Goal: Task Accomplishment & Management: Manage account settings

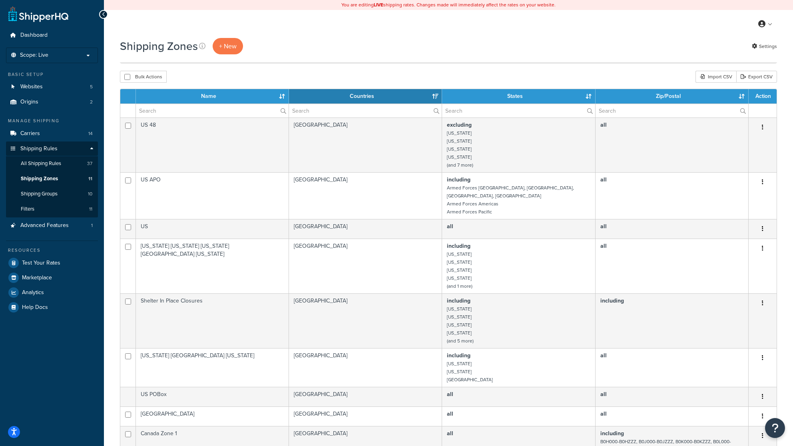
select select "15"
click at [30, 36] on span "Dashboard" at bounding box center [33, 35] width 27 height 7
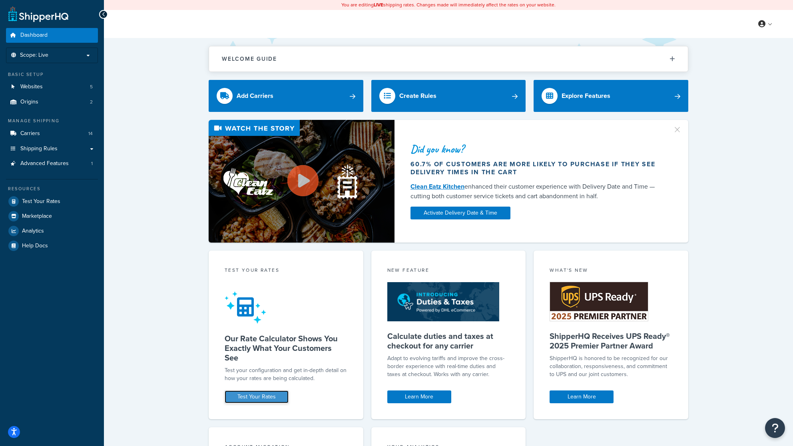
click at [252, 399] on link "Test Your Rates" at bounding box center [257, 397] width 64 height 13
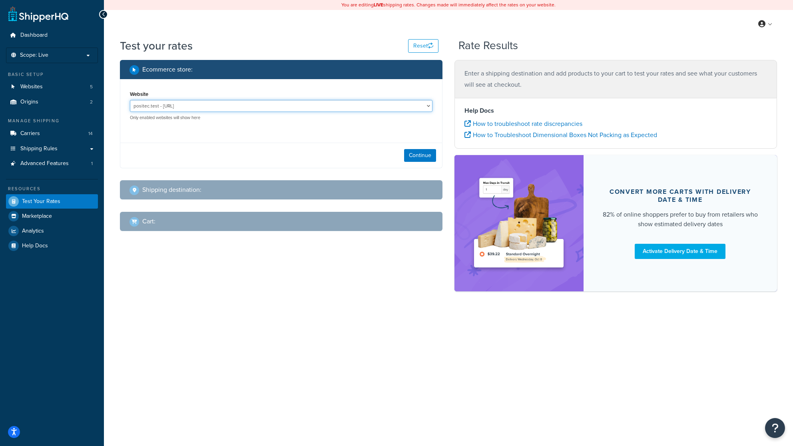
click at [340, 107] on select "positec.test - http://positec.test/ ShipperHQ Test Store (local dev) - https://…" at bounding box center [281, 106] width 303 height 12
select select "0e0420fb869ee779cc6caacc6c69a14a"
click at [130, 100] on select "positec.test - http://positec.test/ ShipperHQ Test Store (local dev) - https://…" at bounding box center [281, 106] width 303 height 12
click at [420, 157] on button "Continue" at bounding box center [420, 155] width 32 height 13
select select "TX"
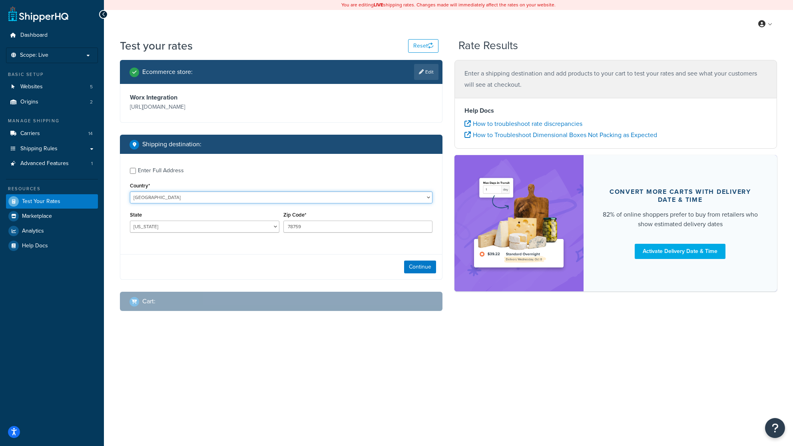
click at [290, 204] on select "United States United Kingdom Afghanistan Åland Islands Albania Algeria American…" at bounding box center [281, 198] width 303 height 12
select select "CA"
click at [130, 192] on select "United States United Kingdom Afghanistan Åland Islands Albania Algeria American…" at bounding box center [281, 198] width 303 height 12
click at [200, 233] on select "Alberta British Columbia Manitoba New Brunswick Newfoundland and Labrador North…" at bounding box center [205, 227] width 150 height 12
select select "BC"
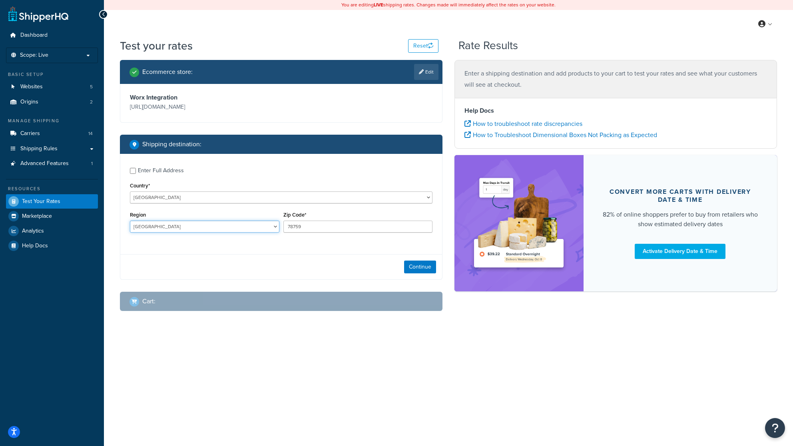
click at [130, 232] on select "Alberta British Columbia Manitoba New Brunswick Newfoundland and Labrador North…" at bounding box center [205, 227] width 150 height 12
click at [310, 233] on input "78759" at bounding box center [359, 227] width 150 height 12
drag, startPoint x: 265, startPoint y: 234, endPoint x: 254, endPoint y: 234, distance: 10.4
click at [254, 234] on div "Region Alberta British Columbia Manitoba New Brunswick Newfoundland and Labrado…" at bounding box center [281, 224] width 307 height 29
paste input "V1Y 4B7"
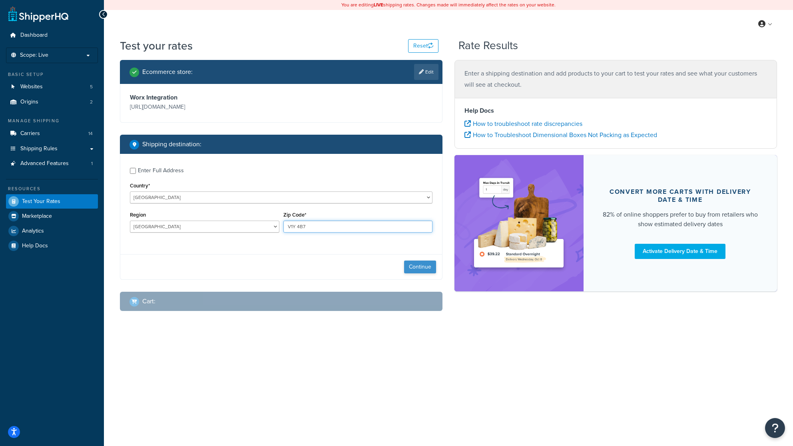
type input "V1Y 4B7"
click at [427, 274] on button "Continue" at bounding box center [420, 267] width 32 height 13
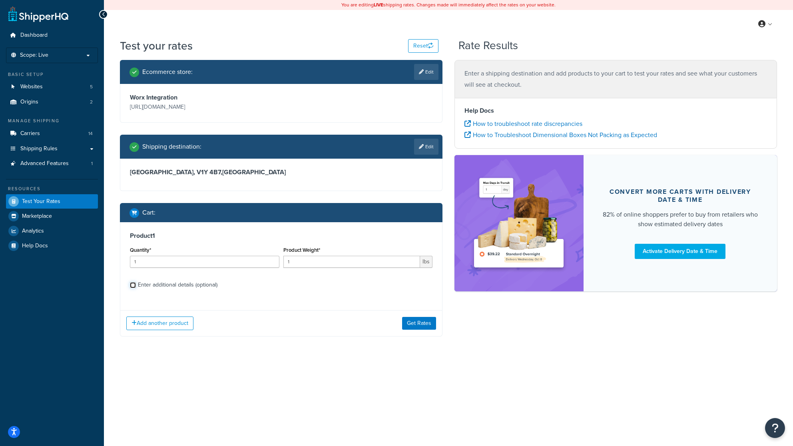
click at [132, 288] on input "Enter additional details (optional)" at bounding box center [133, 285] width 6 height 6
checkbox input "true"
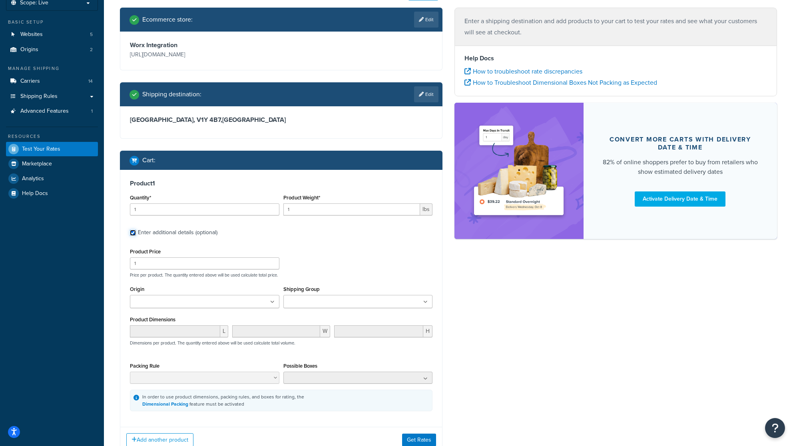
scroll to position [53, 0]
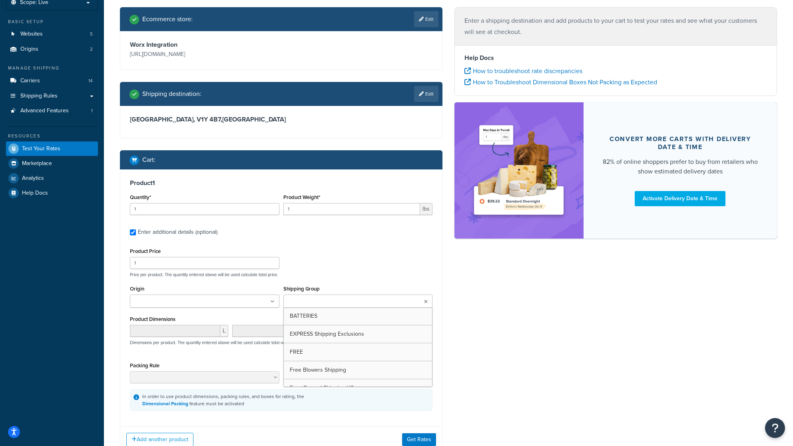
click at [351, 308] on ul at bounding box center [359, 301] width 150 height 13
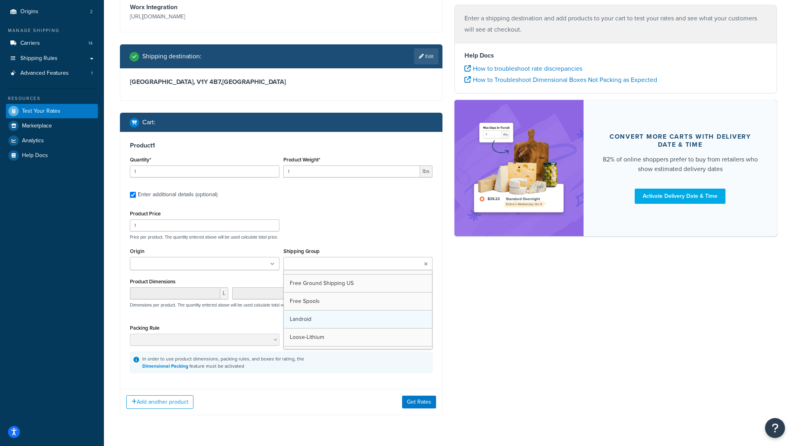
scroll to position [64, 0]
click at [498, 322] on div "Ecommerce store : Edit Worx Integration https://integration-5ojmyuq-xc6rqnofb2r…" at bounding box center [449, 200] width 670 height 460
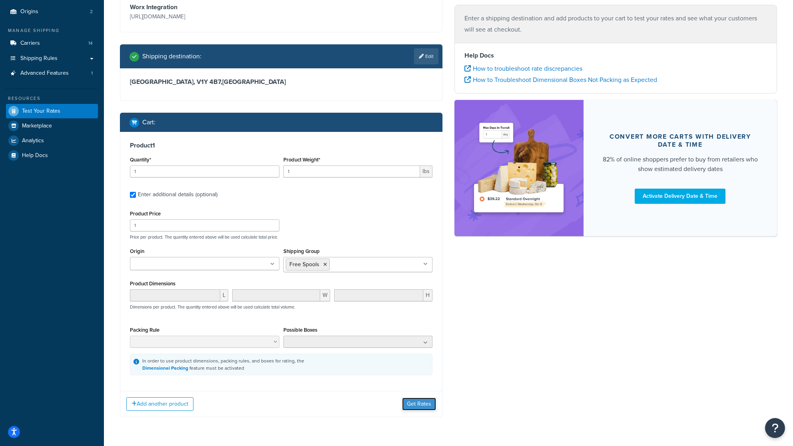
click at [417, 411] on button "Get Rates" at bounding box center [419, 404] width 34 height 13
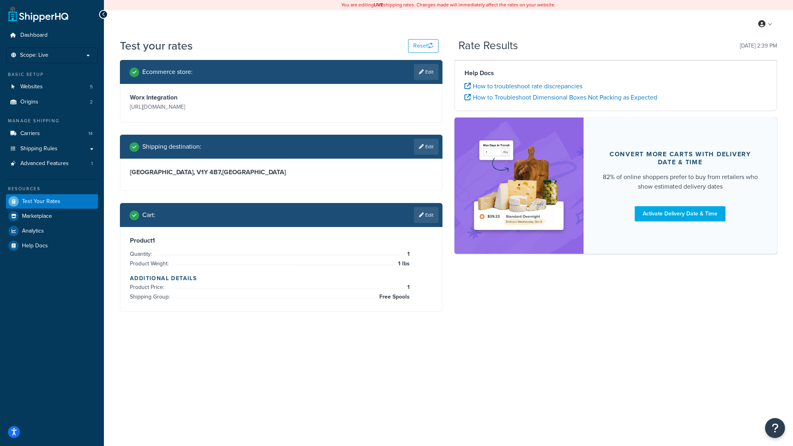
scroll to position [0, 0]
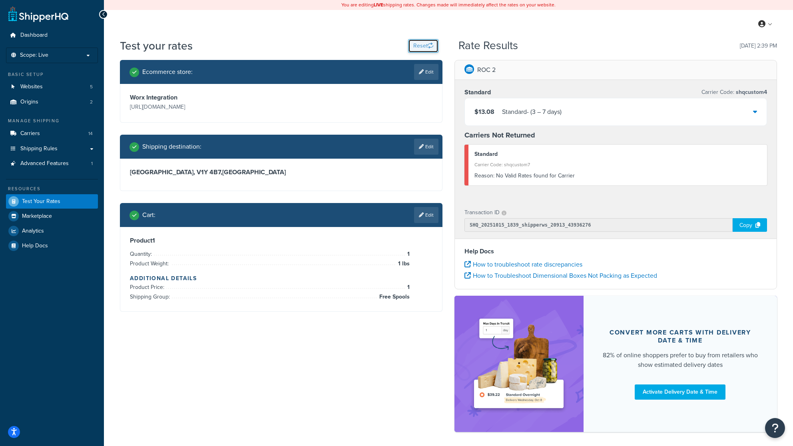
click at [418, 45] on button "Reset" at bounding box center [423, 46] width 30 height 14
select select "TX"
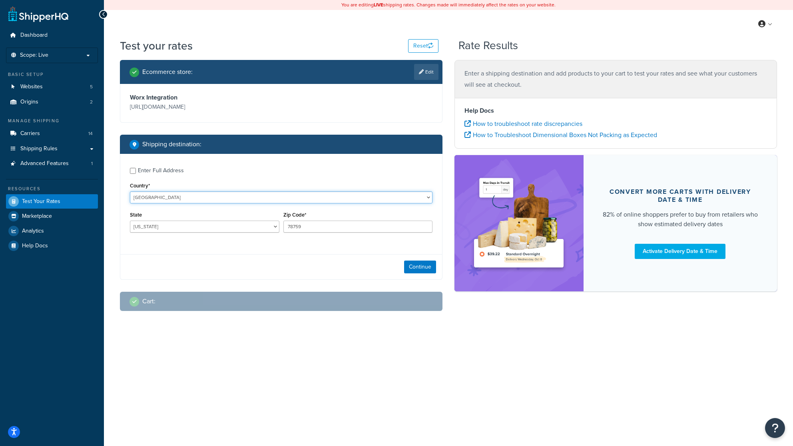
click at [189, 204] on select "United States United Kingdom Afghanistan Åland Islands Albania Algeria American…" at bounding box center [281, 198] width 303 height 12
select select "CA"
click at [130, 203] on select "United States United Kingdom Afghanistan Åland Islands Albania Algeria American…" at bounding box center [281, 198] width 303 height 12
select select "AB"
click at [331, 233] on input "78759" at bounding box center [359, 227] width 150 height 12
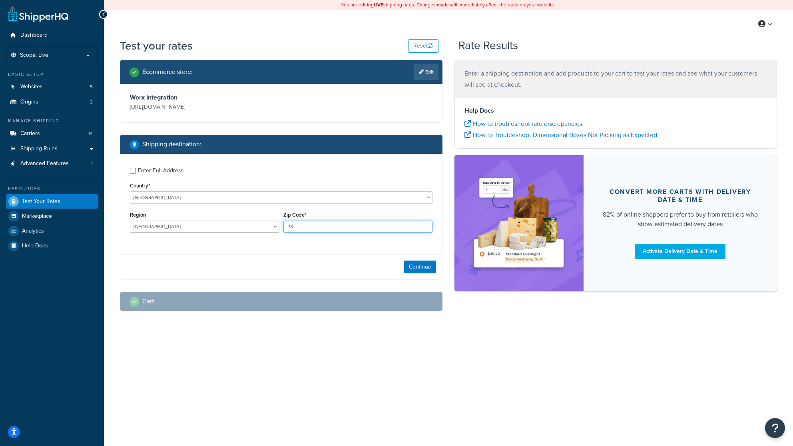
type input "7"
paste input "WA0010"
type input "WA0010"
click at [163, 297] on div "Ecommerce store : Edit Worx Integration https://integration-5ojmyuq-xc6rqnofb2r…" at bounding box center [281, 192] width 335 height 264
click at [236, 233] on select "Alberta British Columbia Manitoba New Brunswick Newfoundland and Labrador North…" at bounding box center [205, 227] width 150 height 12
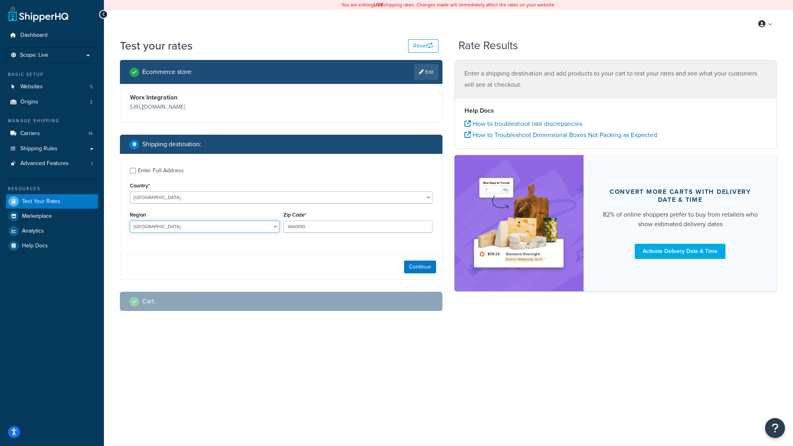
select select "BC"
click at [130, 232] on select "Alberta British Columbia Manitoba New Brunswick Newfoundland and Labrador North…" at bounding box center [205, 227] width 150 height 12
click at [248, 233] on div "Region Alberta British Columbia Manitoba New Brunswick Newfoundland and Labrado…" at bounding box center [281, 224] width 307 height 29
paste input "V1Y 4B7"
type input "V1Y 4B7"
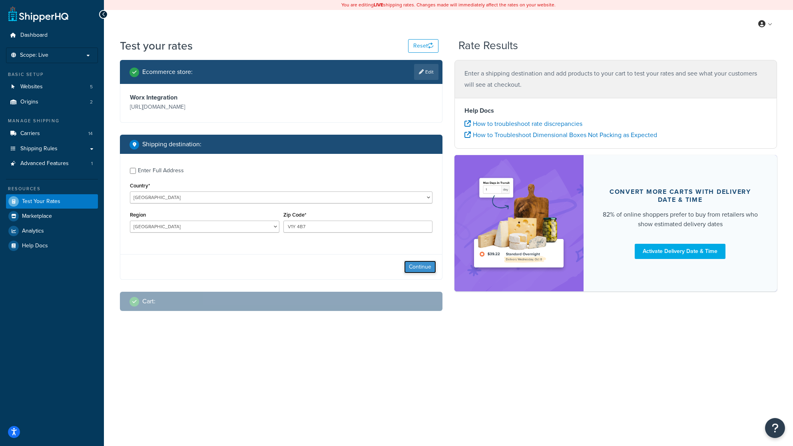
click at [421, 274] on button "Continue" at bounding box center [420, 267] width 32 height 13
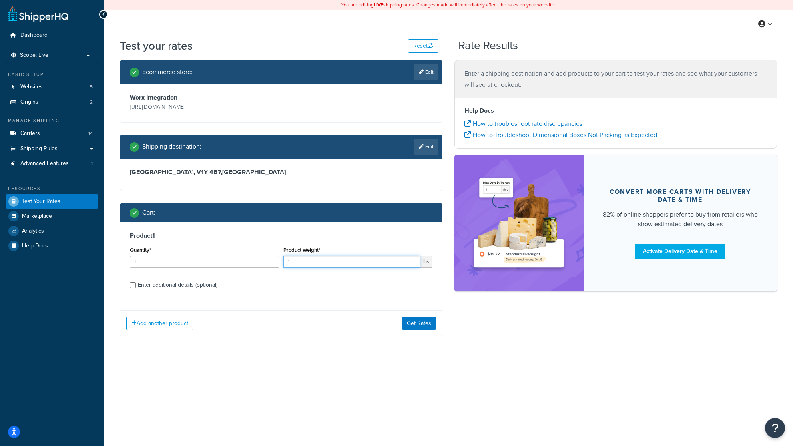
drag, startPoint x: 311, startPoint y: 273, endPoint x: 272, endPoint y: 270, distance: 38.9
click at [272, 270] on div "Quantity* 1 Product Weight* 1 lbs" at bounding box center [281, 259] width 307 height 29
type input "0.3"
click at [131, 288] on input "Enter additional details (optional)" at bounding box center [133, 285] width 6 height 6
checkbox input "true"
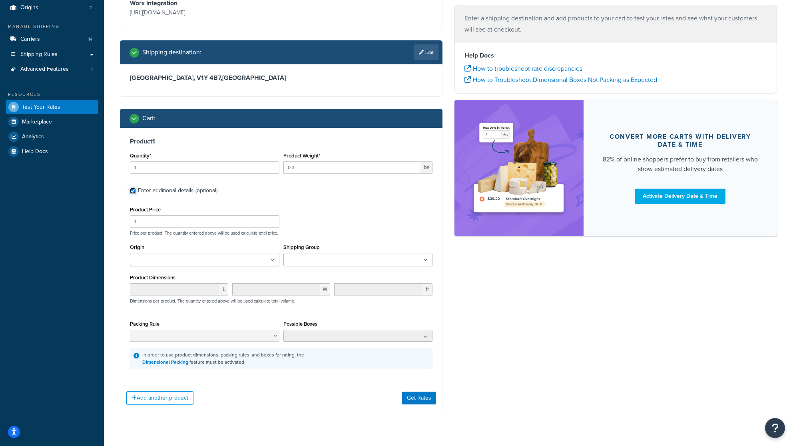
scroll to position [124, 0]
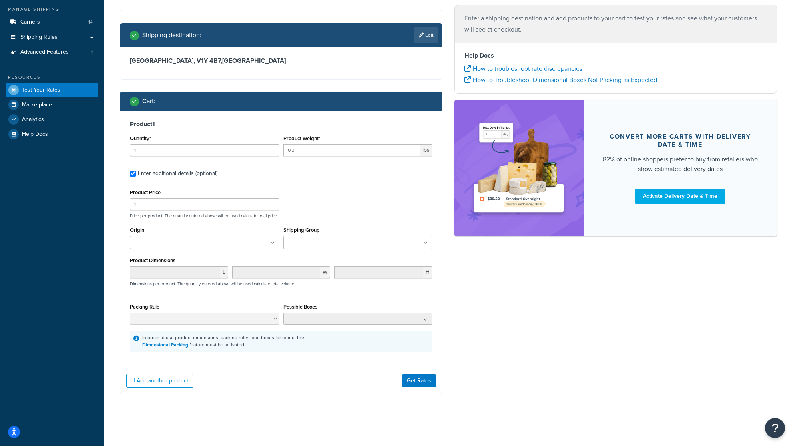
click at [237, 248] on ul at bounding box center [205, 242] width 150 height 13
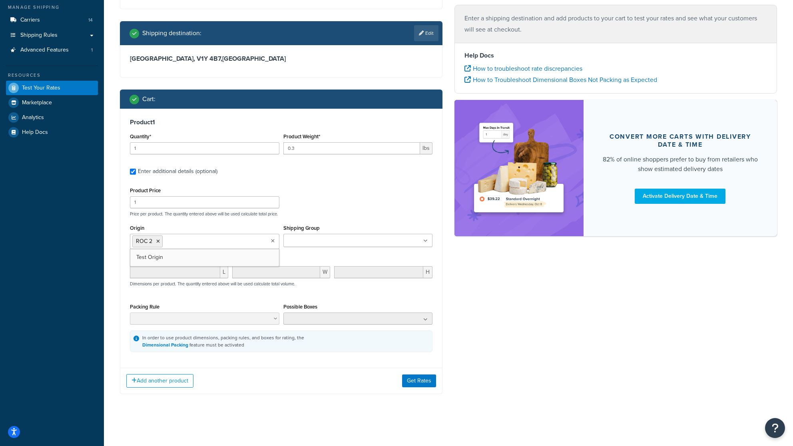
click at [362, 221] on div "Product Price 1 Price per product. The quantity entered above will be used calc…" at bounding box center [281, 268] width 303 height 167
drag, startPoint x: 168, startPoint y: 202, endPoint x: 94, endPoint y: 197, distance: 74.6
click at [94, 197] on div "Dashboard Scope: Live Basic Setup Websites 5 Origins 2 Manage Shipping Carriers…" at bounding box center [396, 166] width 793 height 560
type input "0"
click at [420, 243] on ul at bounding box center [359, 240] width 150 height 13
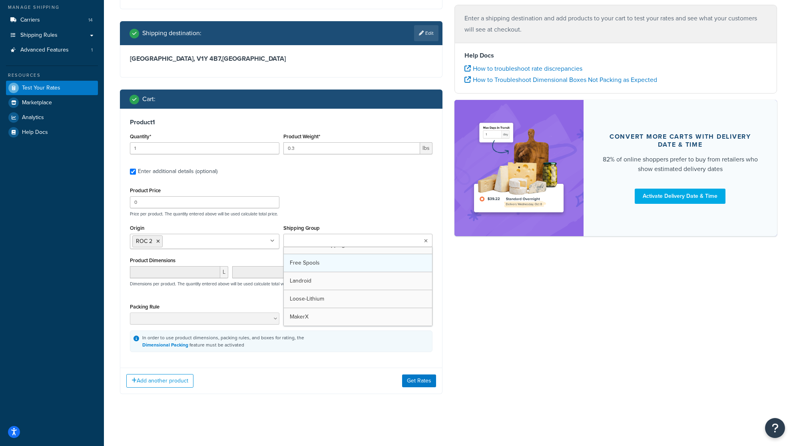
scroll to position [64, 0]
click at [521, 305] on div "Ecommerce store : Edit Worx Integration https://integration-5ojmyuq-xc6rqnofb2r…" at bounding box center [449, 176] width 670 height 460
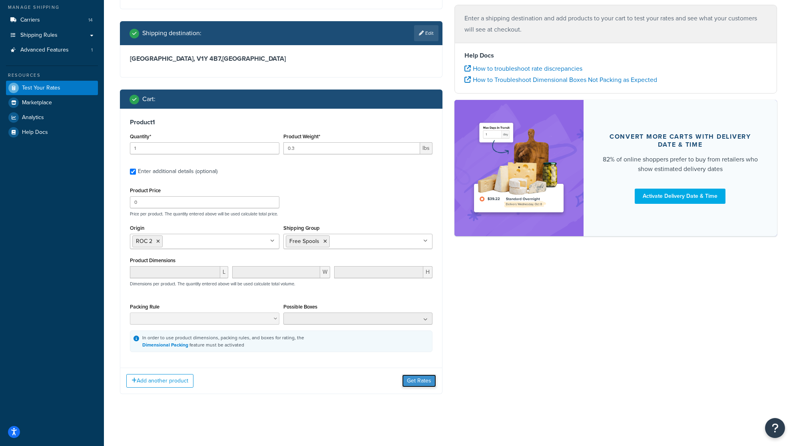
click at [414, 382] on button "Get Rates" at bounding box center [419, 381] width 34 height 13
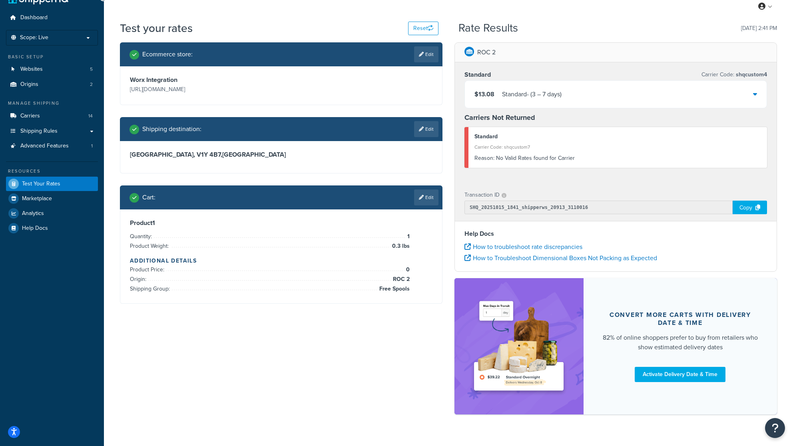
scroll to position [0, 0]
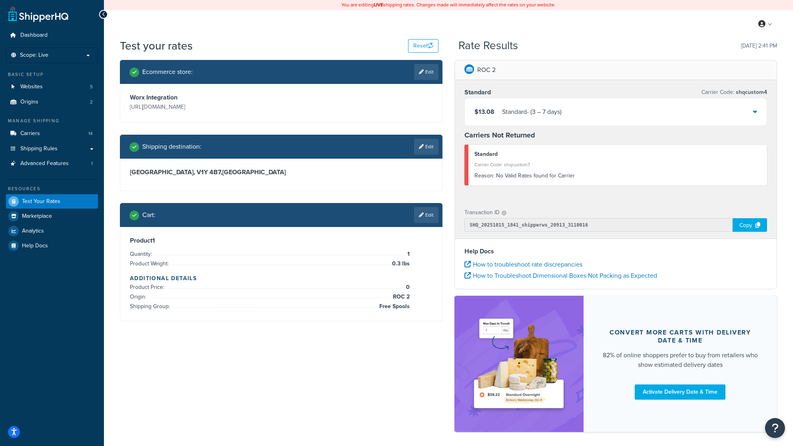
click at [756, 111] on icon at bounding box center [755, 111] width 4 height 6
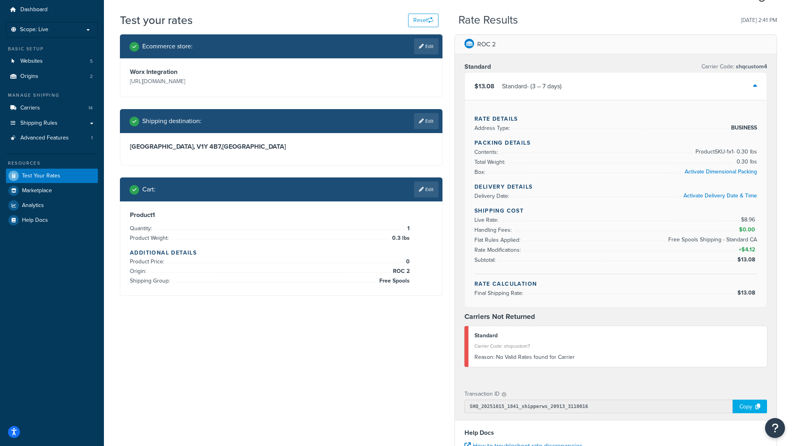
scroll to position [25, 0]
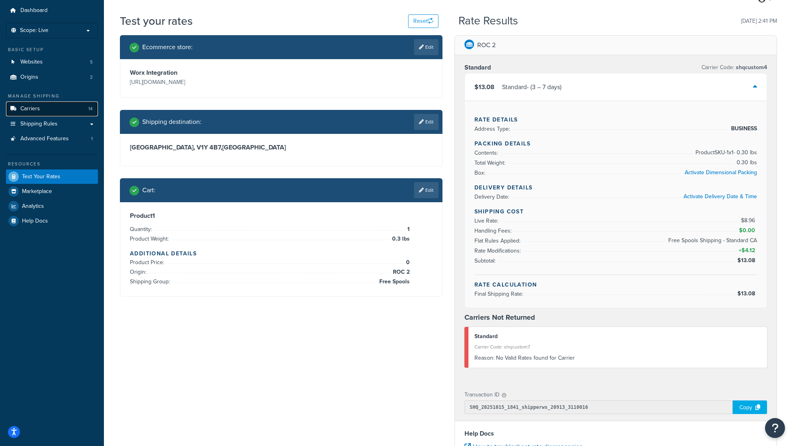
click at [41, 112] on link "Carriers 14" at bounding box center [52, 109] width 92 height 15
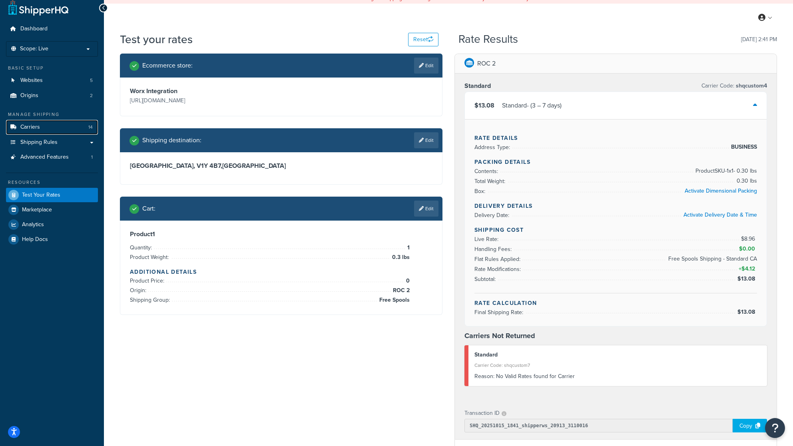
scroll to position [0, 0]
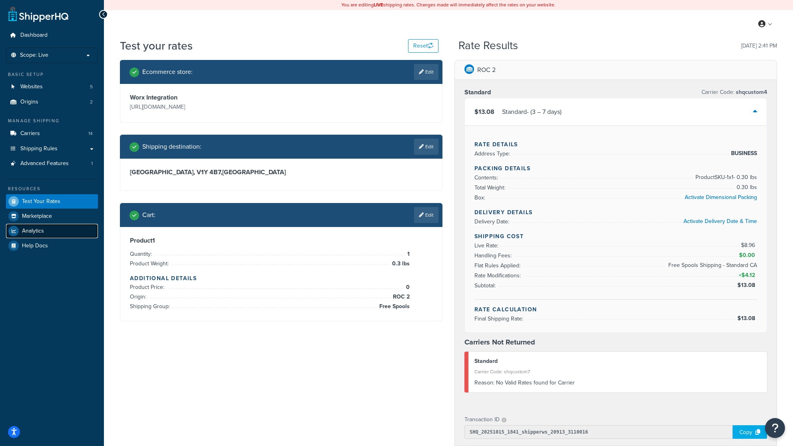
click at [23, 233] on span "Analytics" at bounding box center [33, 231] width 22 height 7
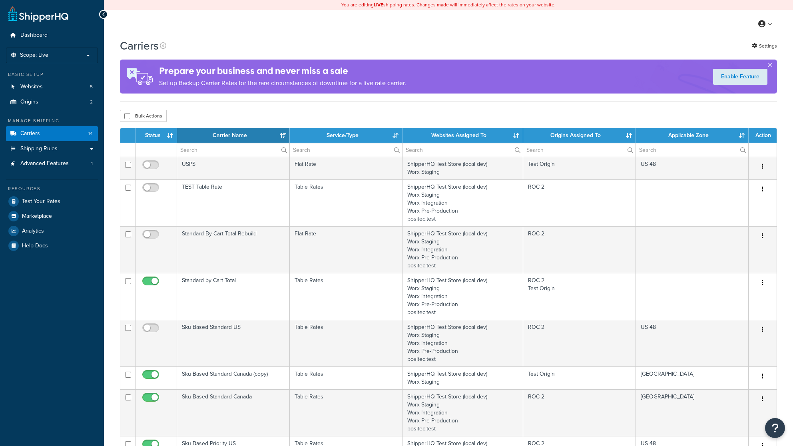
select select "15"
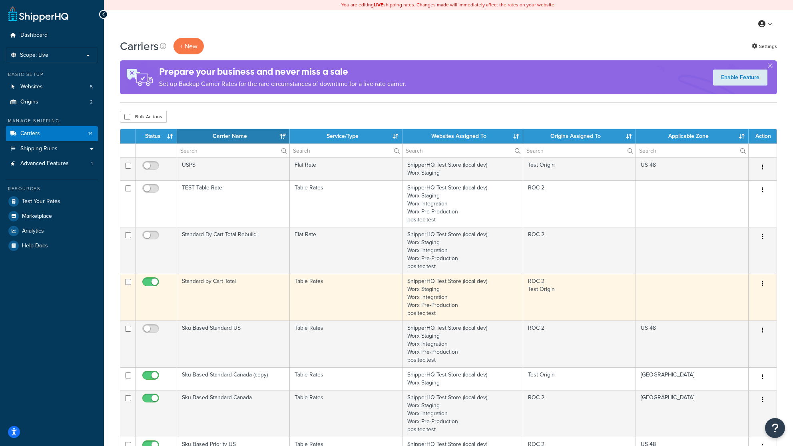
click at [219, 294] on td "Standard by Cart Total" at bounding box center [233, 297] width 113 height 47
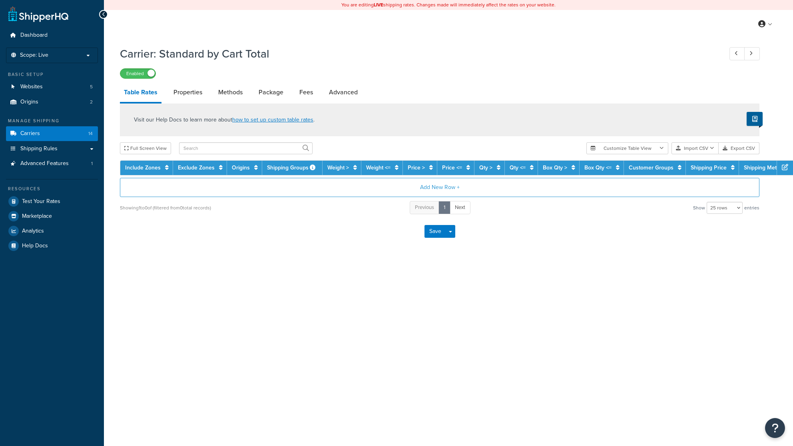
select select "25"
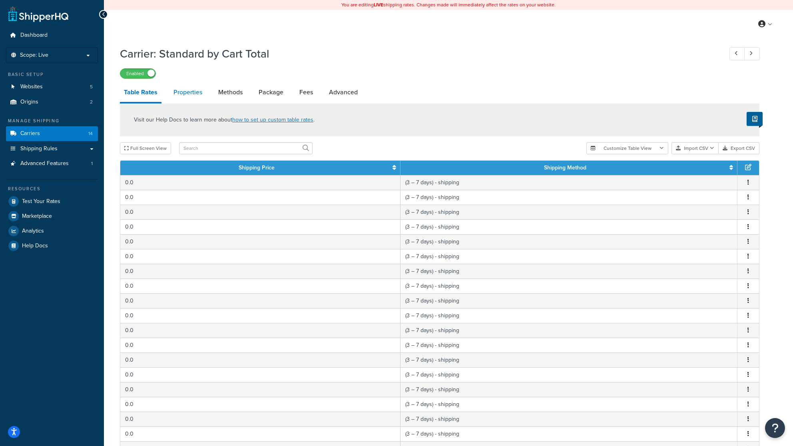
click at [189, 96] on link "Properties" at bounding box center [188, 92] width 37 height 19
select select "HIGHEST"
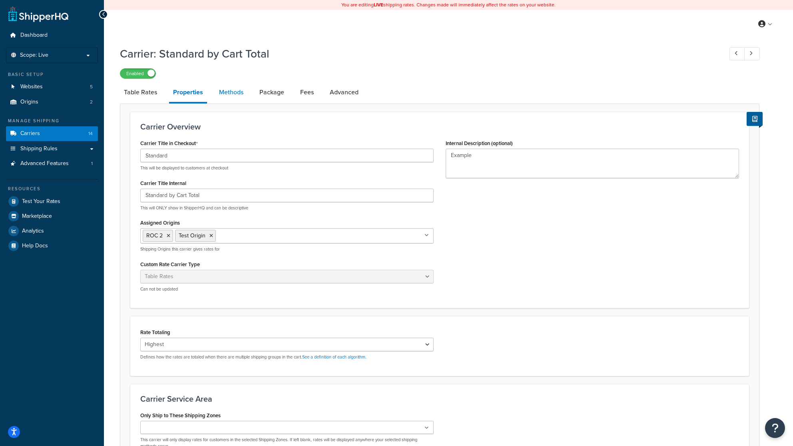
click at [236, 92] on link "Methods" at bounding box center [231, 92] width 32 height 19
select select "25"
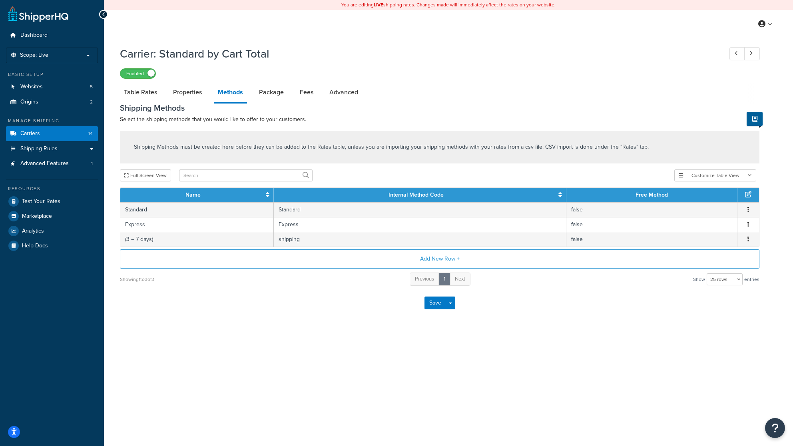
select select "HIGHEST"
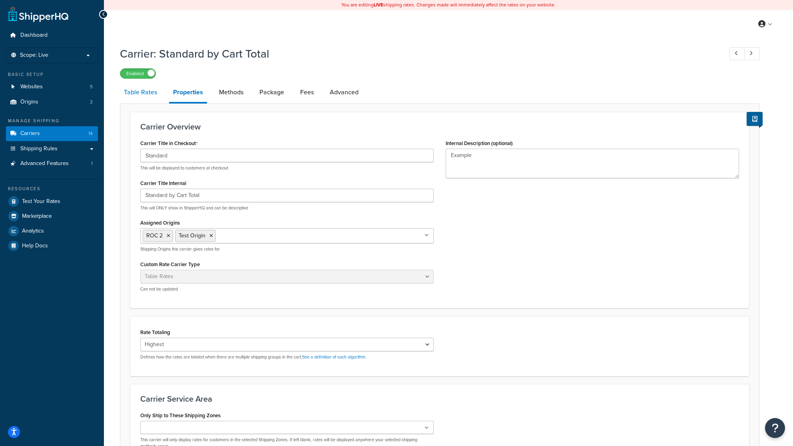
click at [130, 90] on link "Table Rates" at bounding box center [140, 92] width 41 height 19
select select "25"
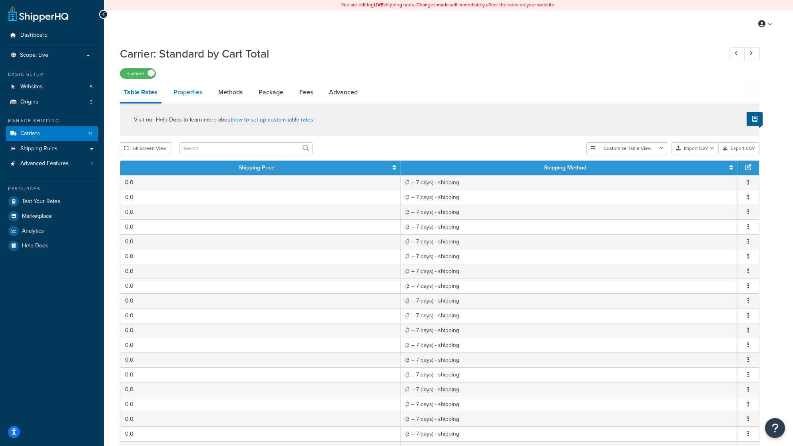
click at [195, 93] on link "Properties" at bounding box center [188, 92] width 37 height 19
select select "HIGHEST"
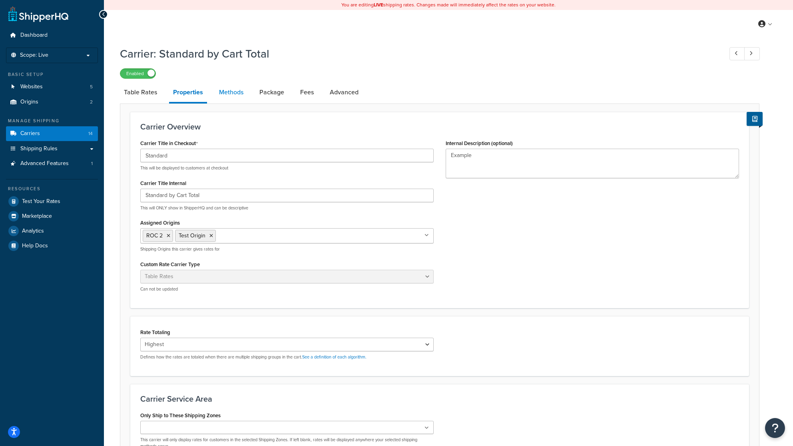
click at [224, 95] on link "Methods" at bounding box center [231, 92] width 32 height 19
select select "25"
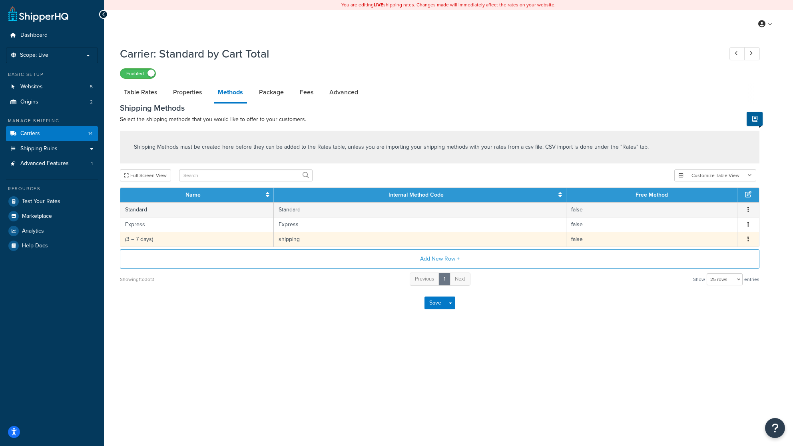
click at [300, 241] on td "shipping" at bounding box center [420, 239] width 293 height 15
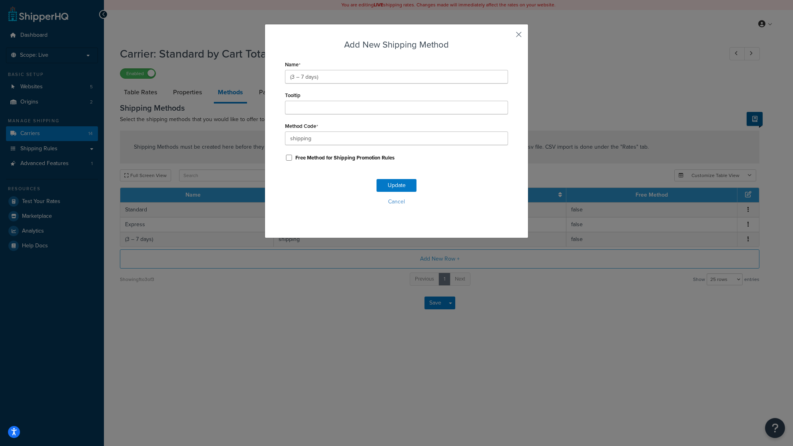
click at [508, 36] on button "button" at bounding box center [507, 37] width 2 height 2
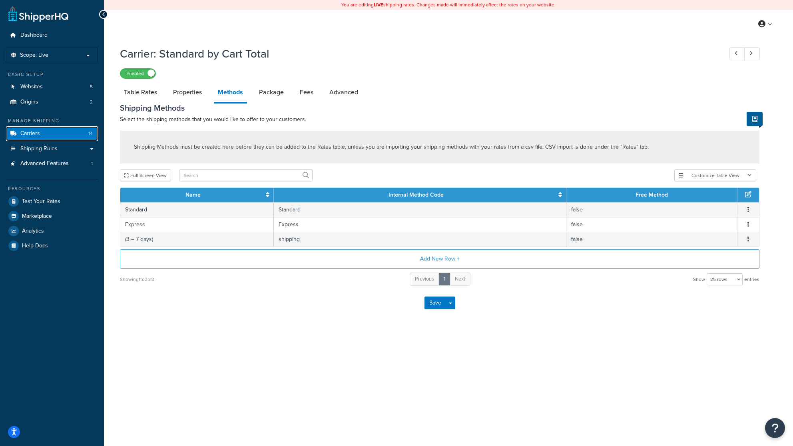
click at [28, 134] on span "Carriers" at bounding box center [30, 133] width 20 height 7
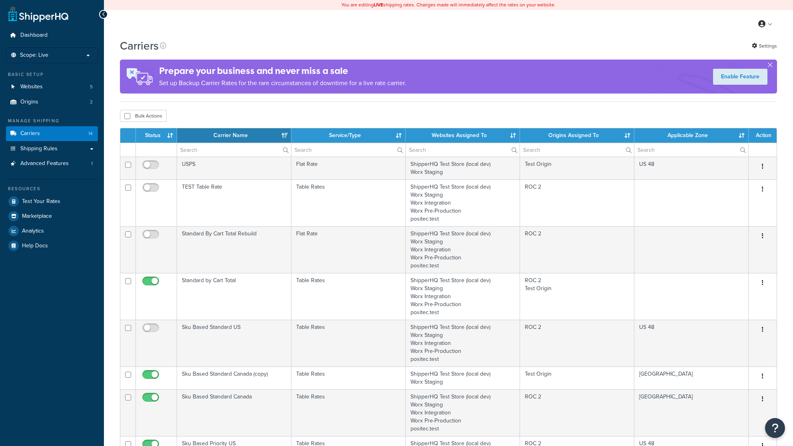
select select "15"
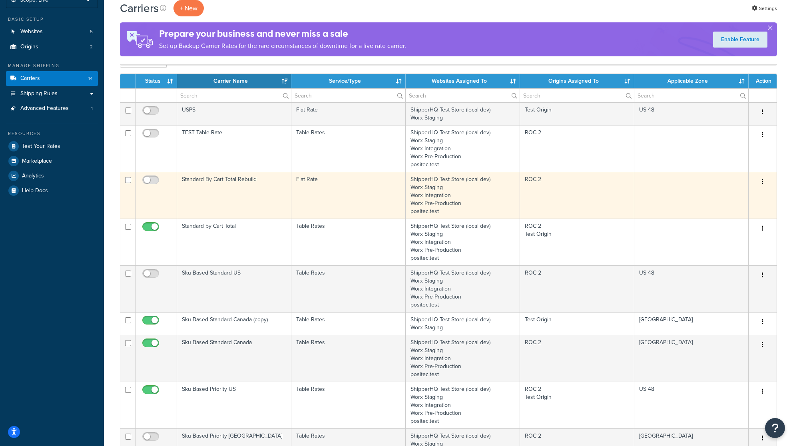
scroll to position [65, 0]
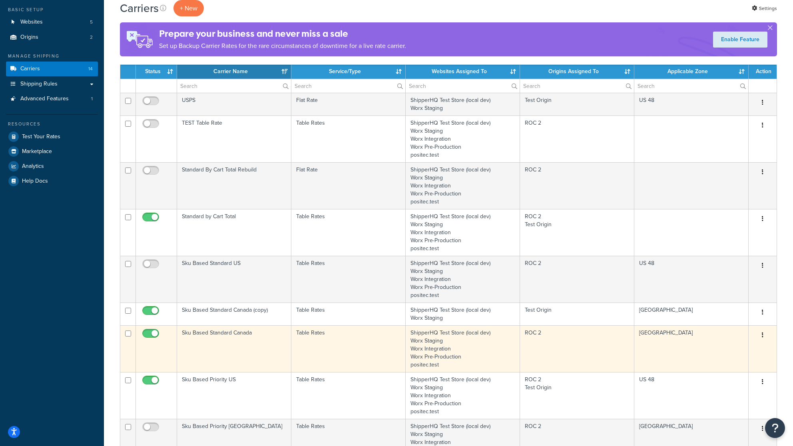
click at [218, 340] on td "Sku Based Standard Canada" at bounding box center [234, 349] width 114 height 47
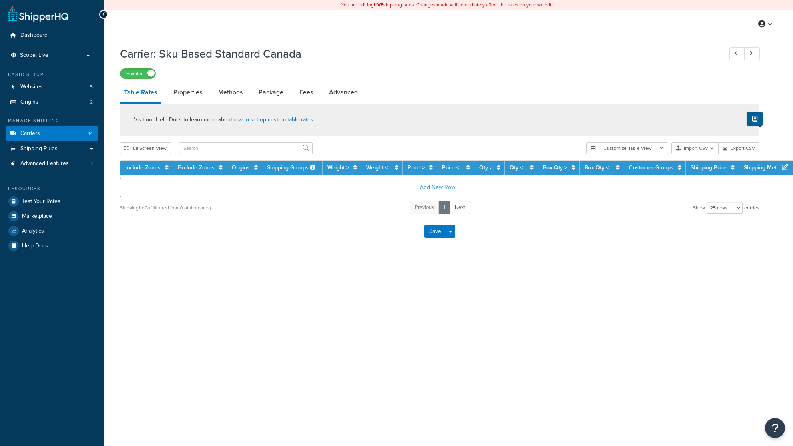
select select "25"
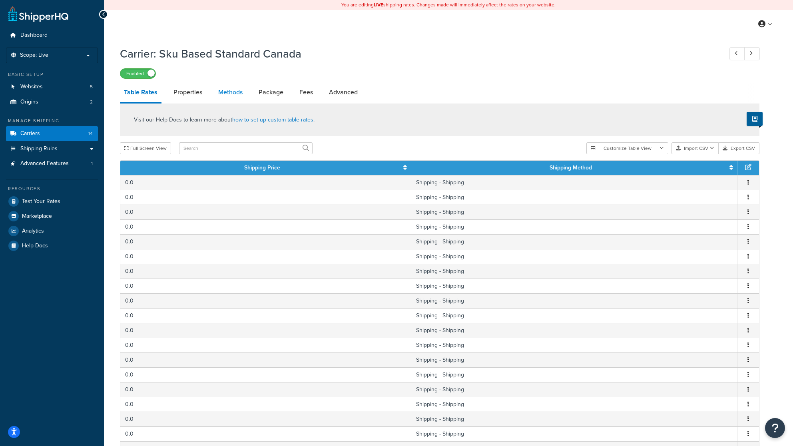
click at [232, 96] on link "Methods" at bounding box center [230, 92] width 32 height 19
select select "25"
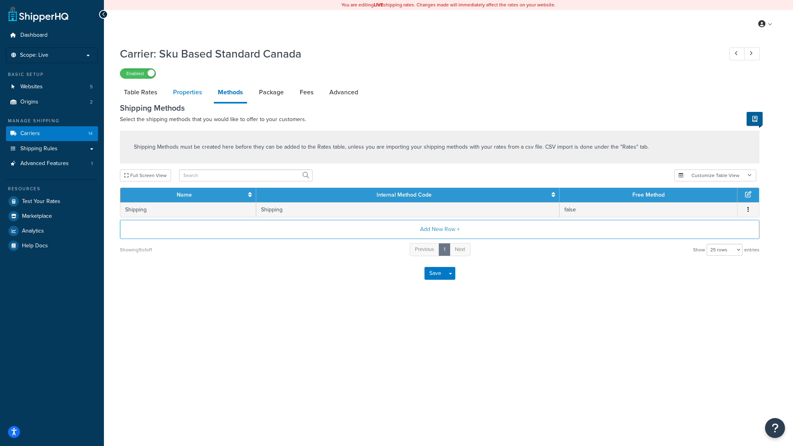
click at [195, 95] on link "Properties" at bounding box center [187, 92] width 37 height 19
select select "PERSKU"
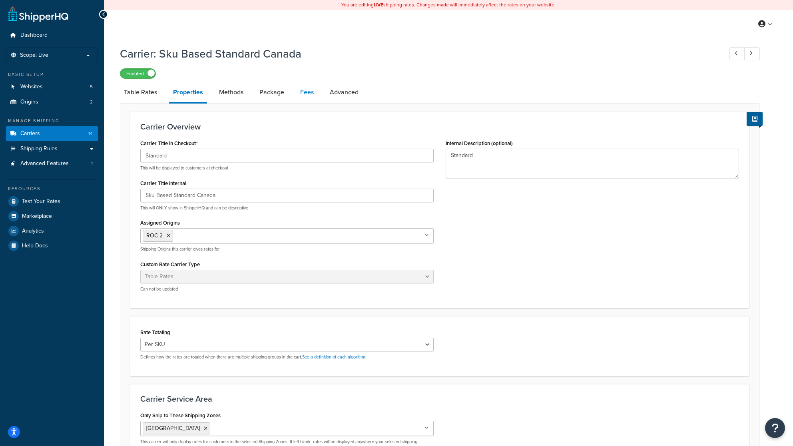
click at [300, 93] on link "Fees" at bounding box center [307, 92] width 22 height 19
select select "AFTER"
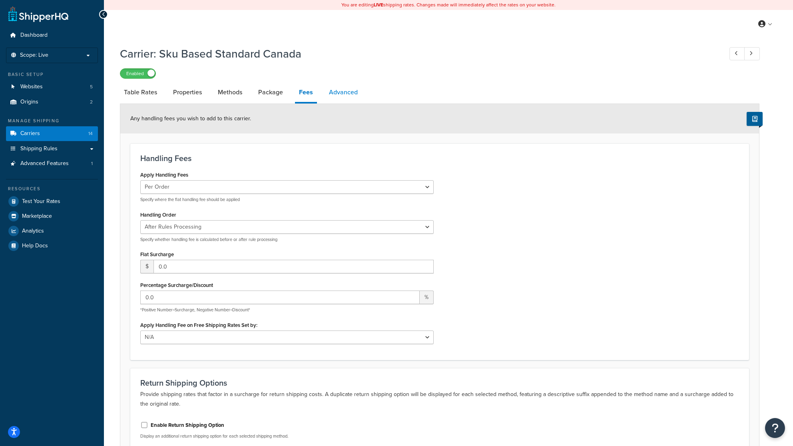
click at [347, 94] on link "Advanced" at bounding box center [343, 92] width 37 height 19
select select "false"
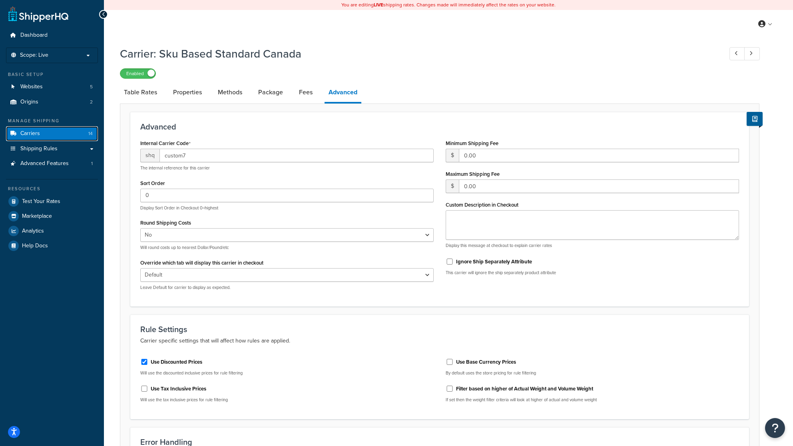
click at [29, 133] on span "Carriers" at bounding box center [30, 133] width 20 height 7
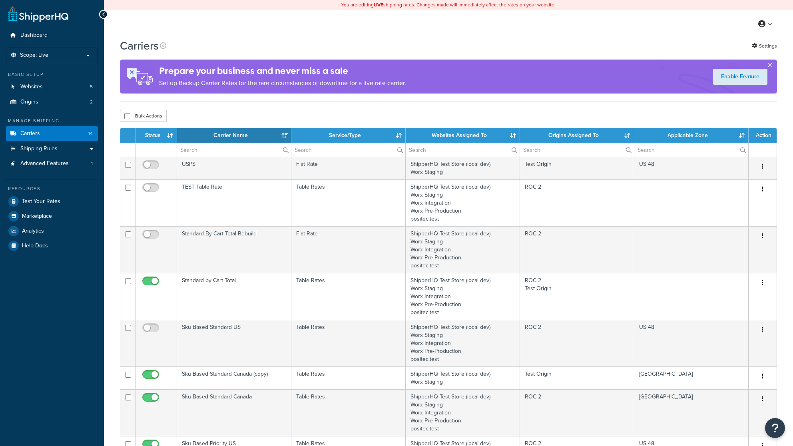
select select "15"
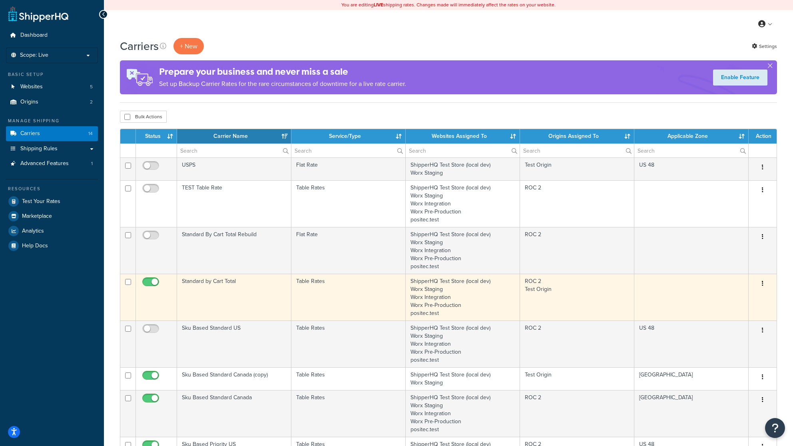
click at [223, 286] on td "Standard by Cart Total" at bounding box center [234, 297] width 114 height 47
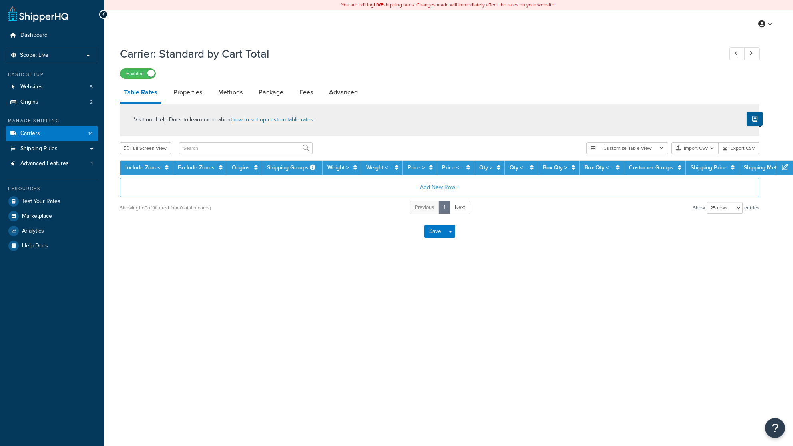
select select "25"
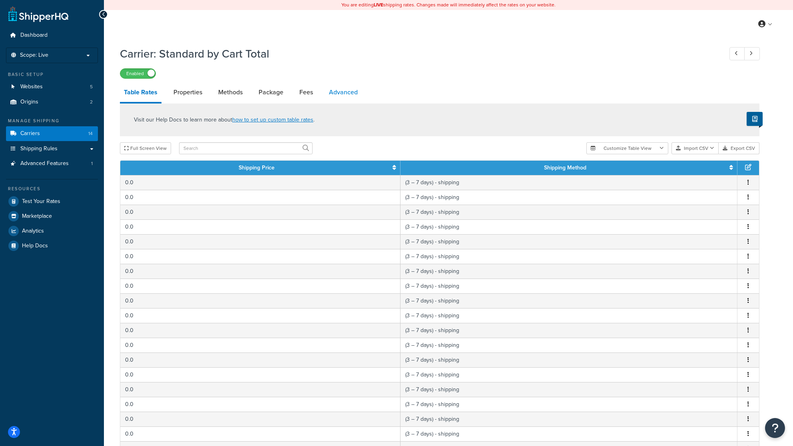
click at [347, 93] on link "Advanced" at bounding box center [343, 92] width 37 height 19
select select "false"
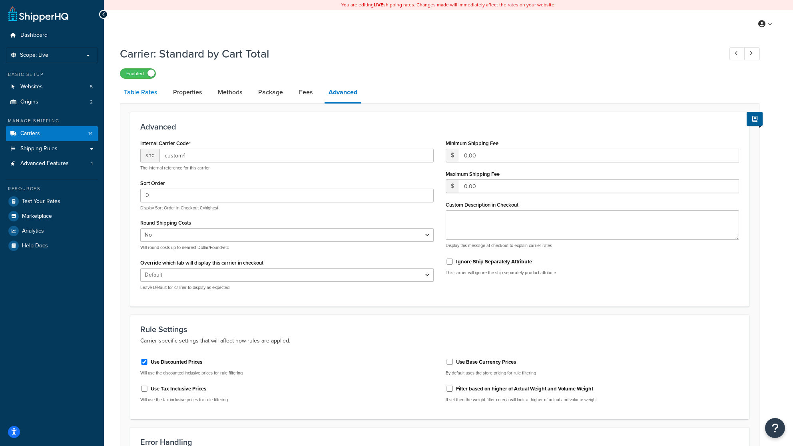
click at [146, 93] on link "Table Rates" at bounding box center [140, 92] width 41 height 19
select select "25"
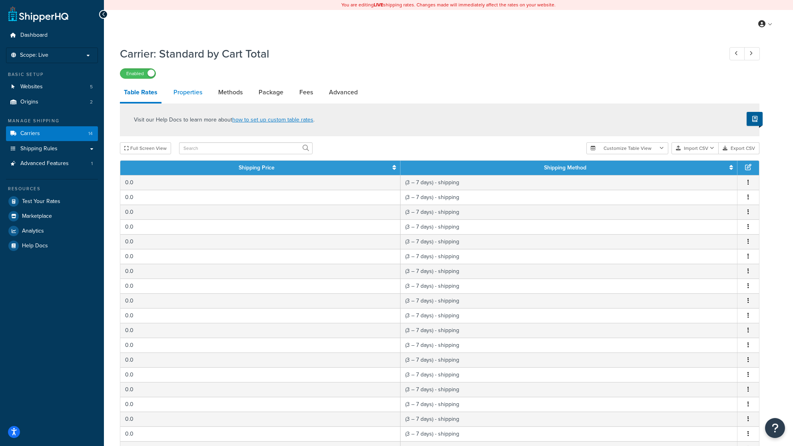
click at [185, 90] on link "Properties" at bounding box center [188, 92] width 37 height 19
select select "HIGHEST"
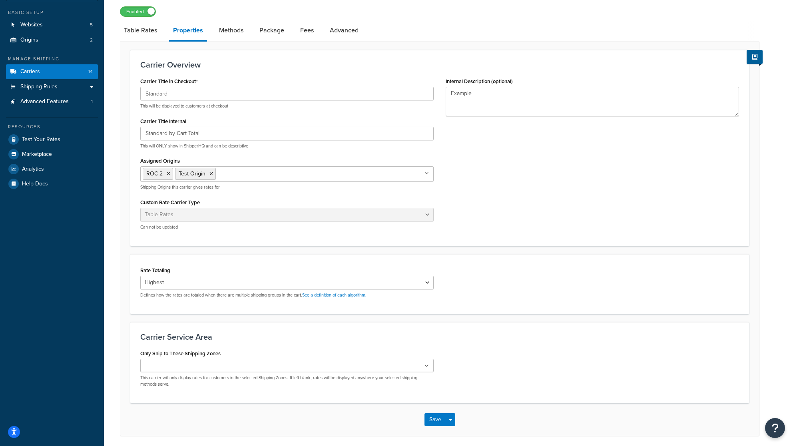
scroll to position [93, 0]
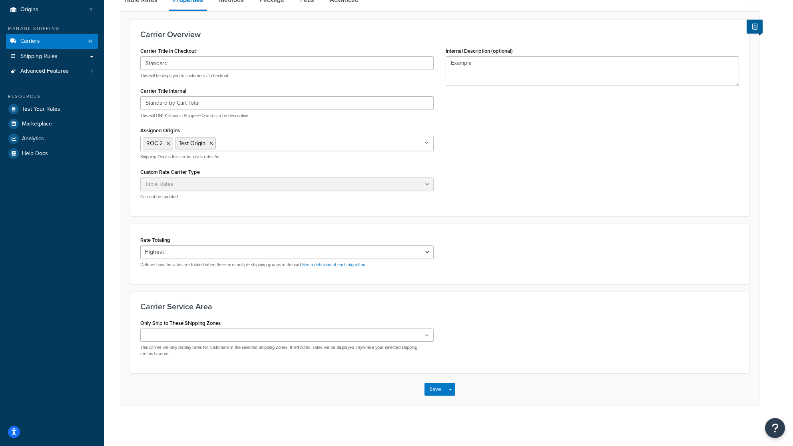
click at [429, 337] on ul at bounding box center [287, 335] width 294 height 13
drag, startPoint x: 603, startPoint y: 312, endPoint x: 591, endPoint y: 302, distance: 15.9
click at [603, 312] on div "Carrier Service Area Only Ship to These Shipping Zones US 48 US APO US Alaska H…" at bounding box center [439, 332] width 619 height 81
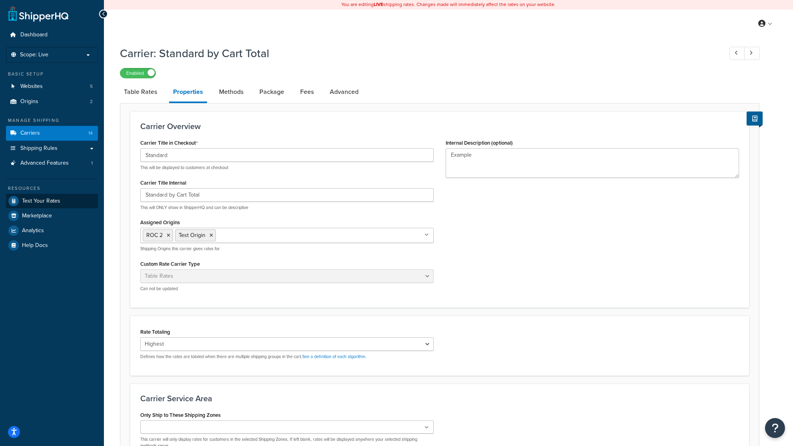
scroll to position [0, 0]
click at [92, 148] on link "Shipping Rules" at bounding box center [52, 149] width 92 height 15
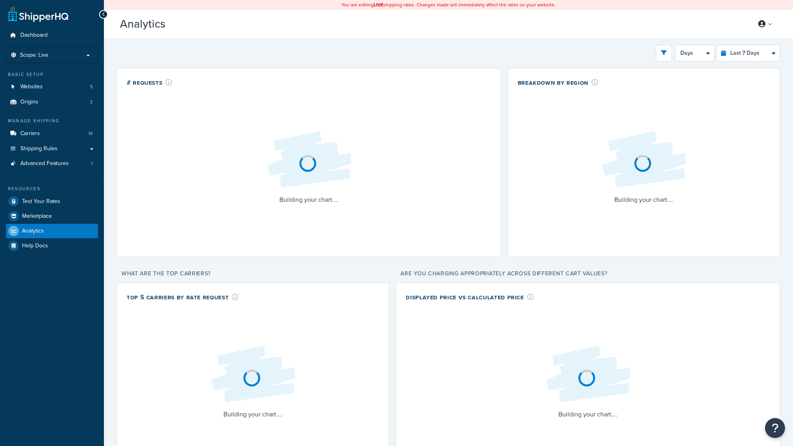
select select "last_7_days"
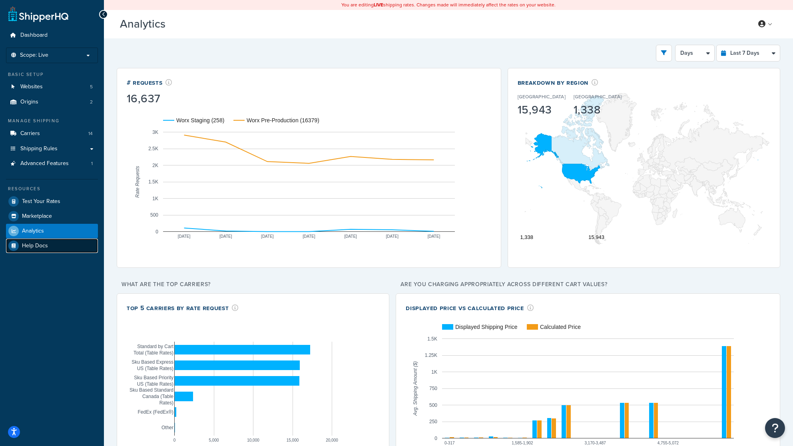
click at [52, 242] on link "Help Docs" at bounding box center [52, 246] width 92 height 14
click at [23, 128] on link "Carriers 14" at bounding box center [52, 133] width 92 height 15
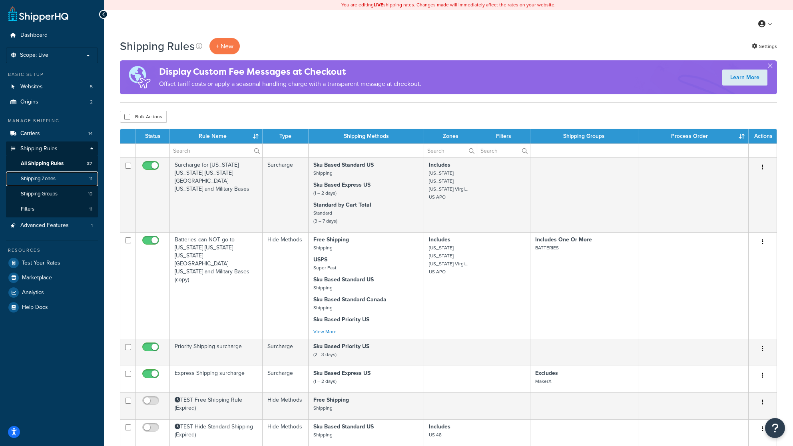
click at [59, 176] on link "Shipping Zones 11" at bounding box center [52, 179] width 92 height 15
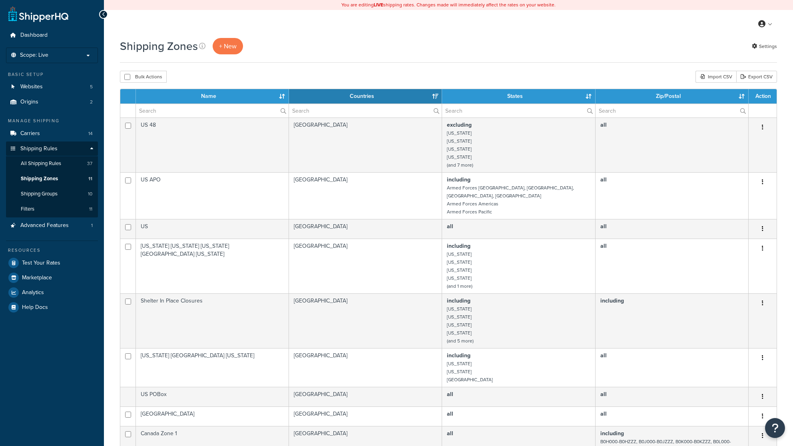
select select "15"
click at [37, 162] on span "All Shipping Rules" at bounding box center [41, 163] width 40 height 7
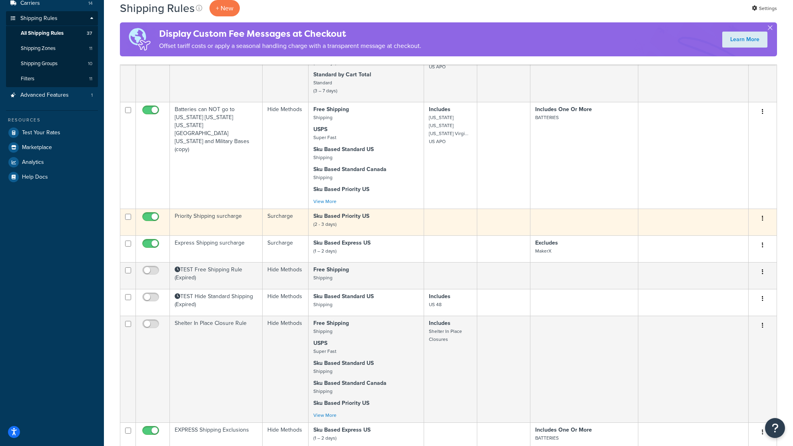
scroll to position [132, 0]
click at [230, 222] on td "Priority Shipping surcharge" at bounding box center [216, 220] width 93 height 27
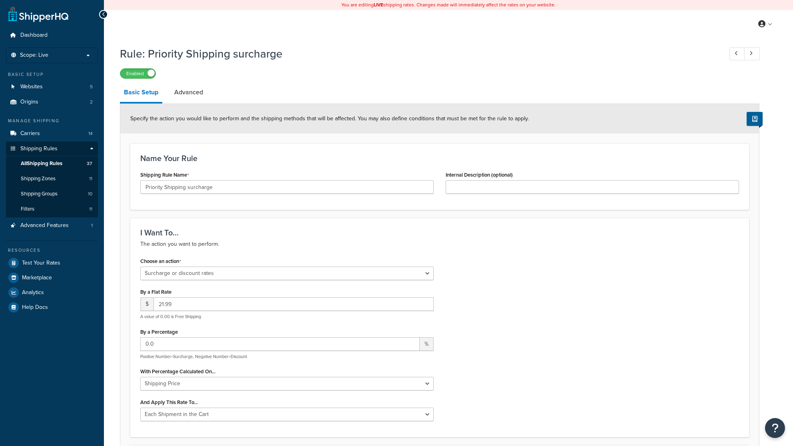
select select "SURCHARGE"
click at [28, 133] on span "Carriers" at bounding box center [30, 133] width 20 height 7
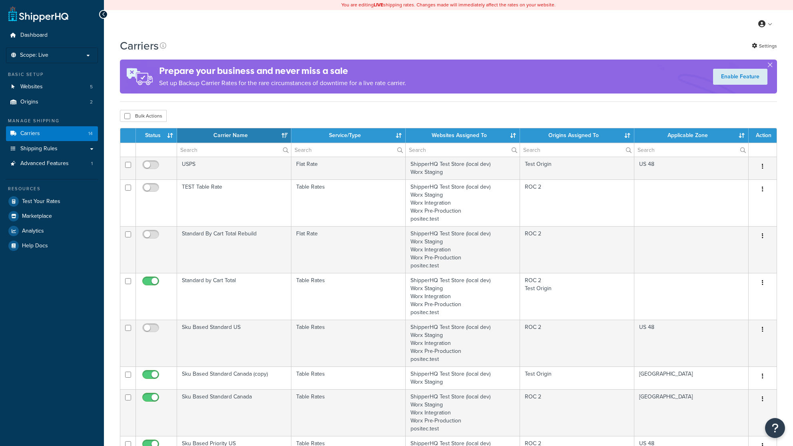
select select "15"
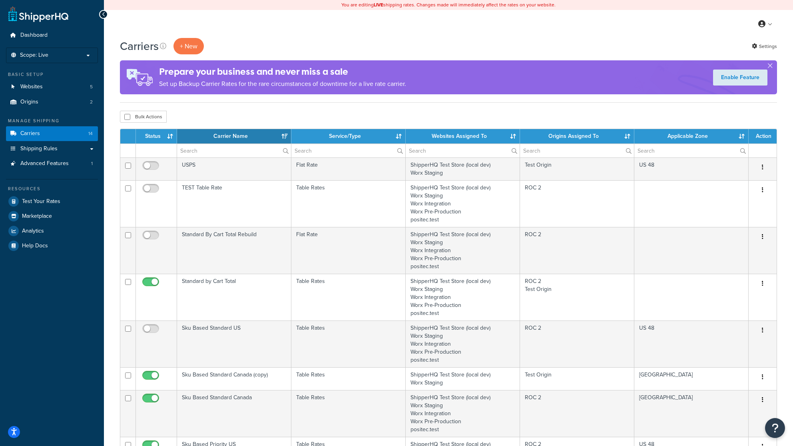
click at [155, 139] on th "Status" at bounding box center [156, 136] width 41 height 14
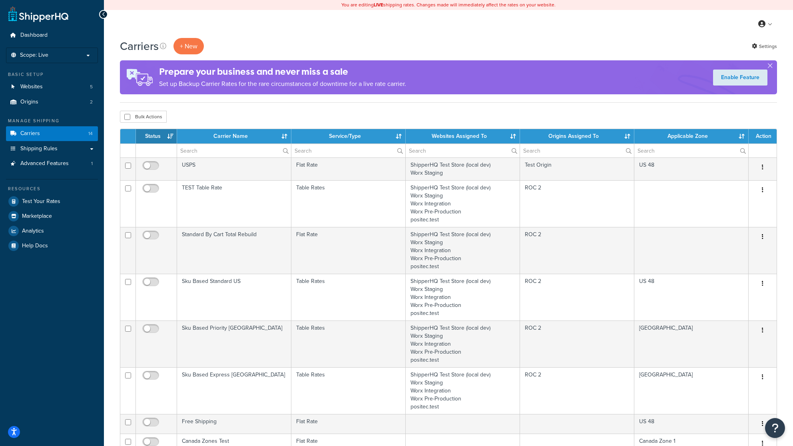
click at [155, 139] on th "Status" at bounding box center [156, 136] width 41 height 14
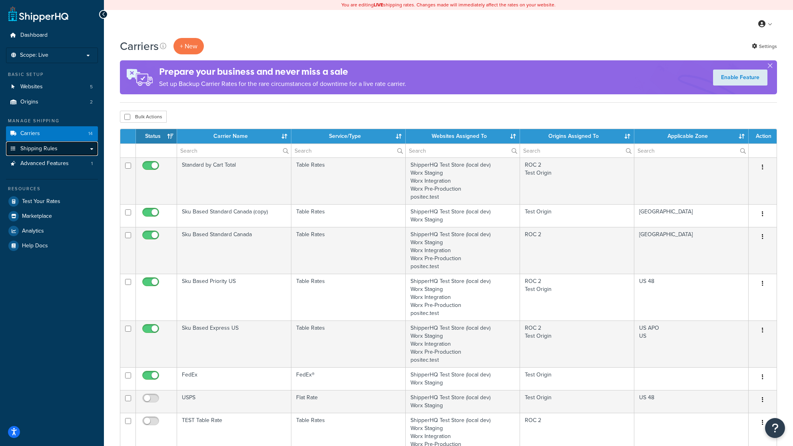
click at [64, 152] on link "Shipping Rules" at bounding box center [52, 149] width 92 height 15
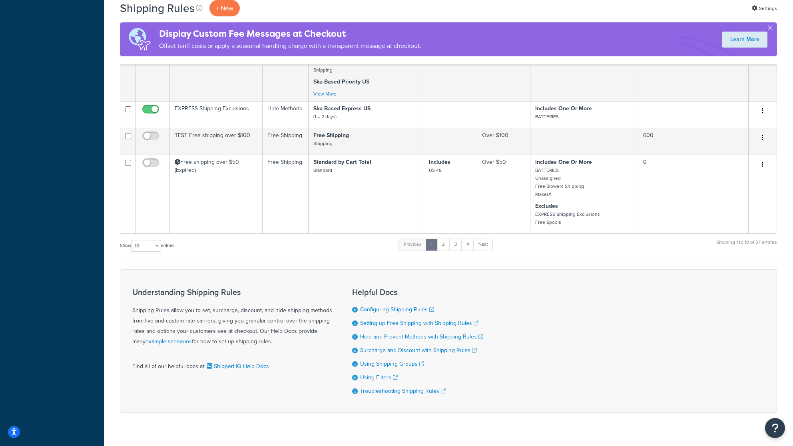
scroll to position [468, 0]
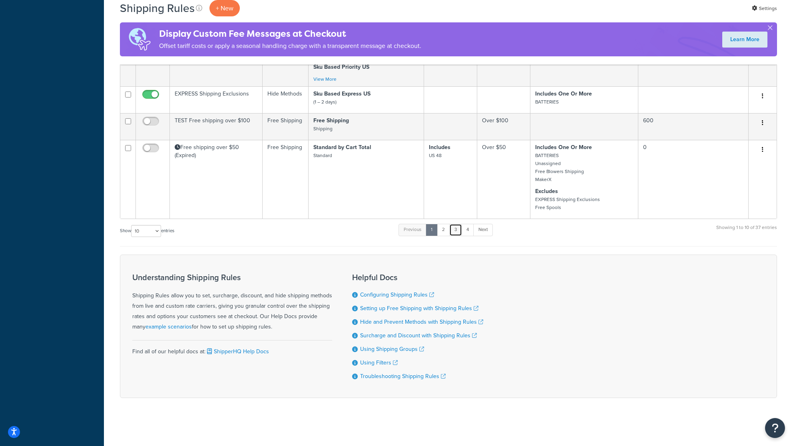
click at [457, 229] on link "3" at bounding box center [456, 230] width 13 height 12
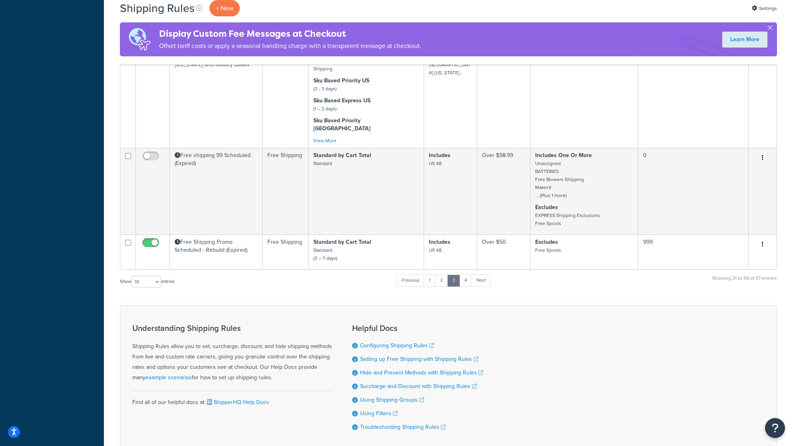
scroll to position [528, 0]
click at [445, 274] on link "2" at bounding box center [441, 280] width 13 height 12
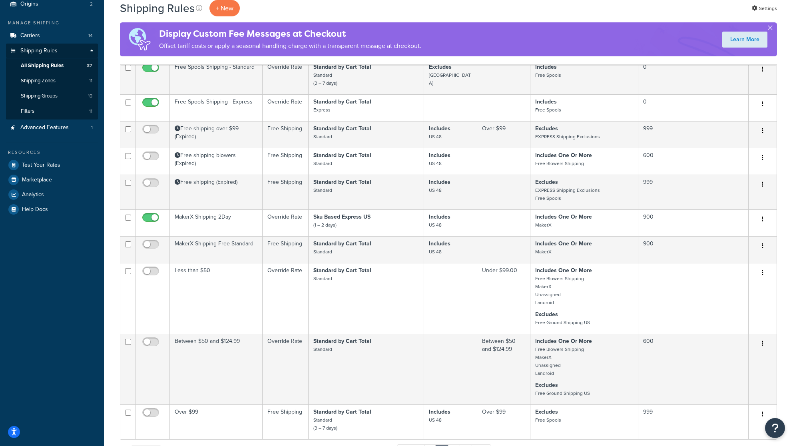
scroll to position [0, 0]
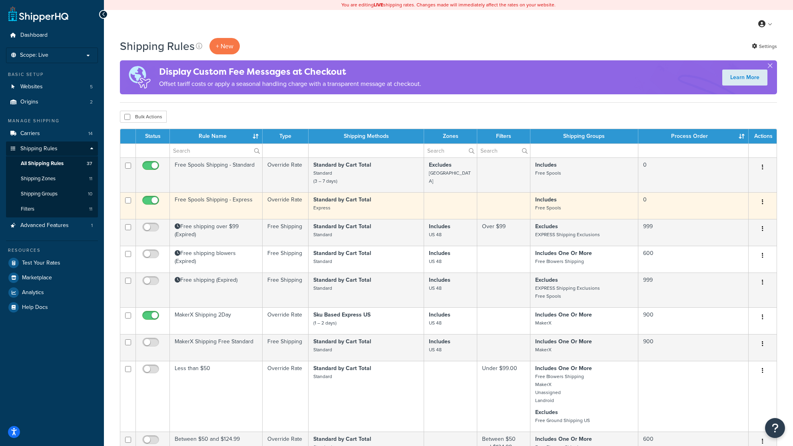
click at [246, 205] on td "Free Spools Shipping - Express" at bounding box center [216, 205] width 93 height 27
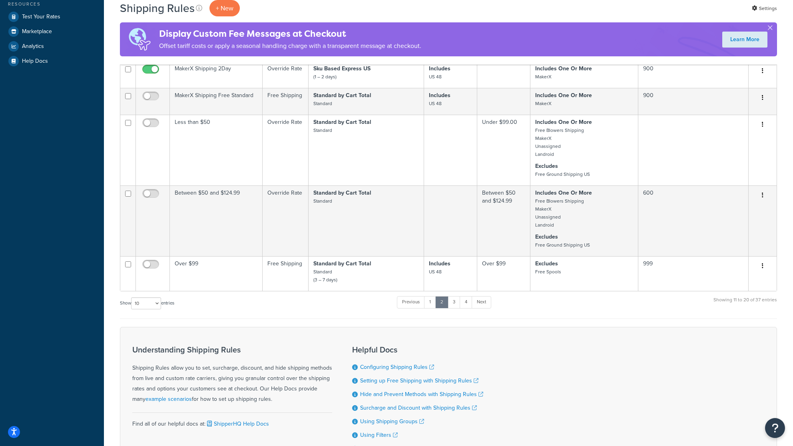
scroll to position [268, 0]
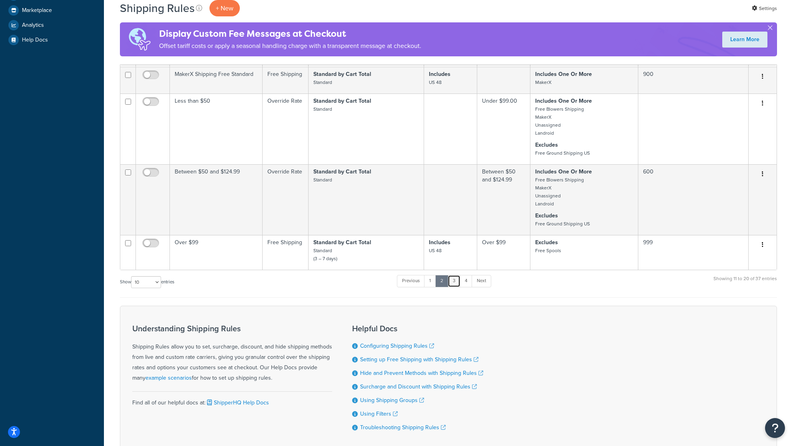
click at [456, 284] on link "3" at bounding box center [454, 281] width 13 height 12
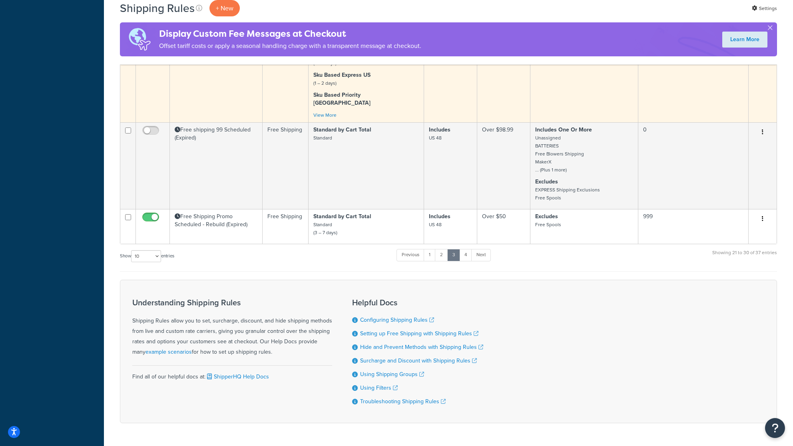
scroll to position [556, 0]
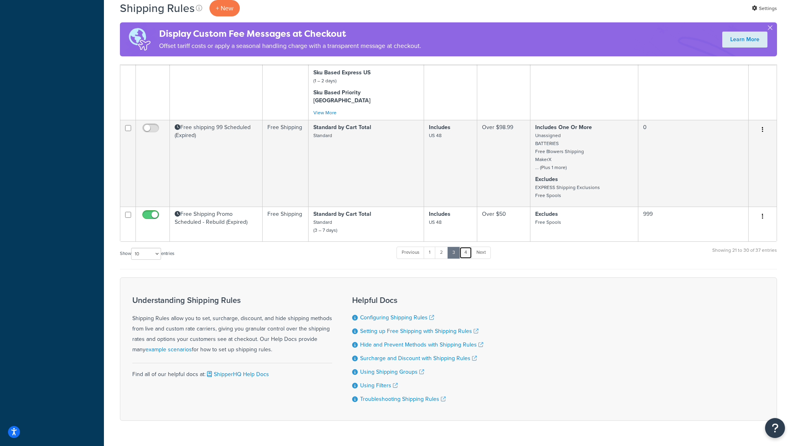
click at [466, 247] on link "4" at bounding box center [466, 253] width 13 height 12
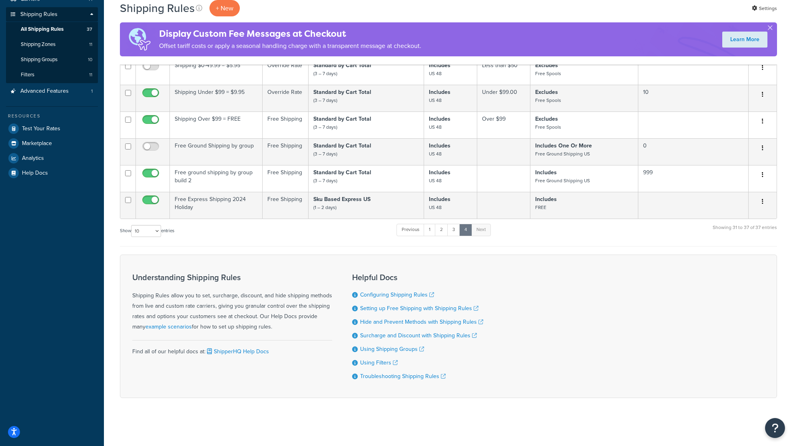
scroll to position [0, 0]
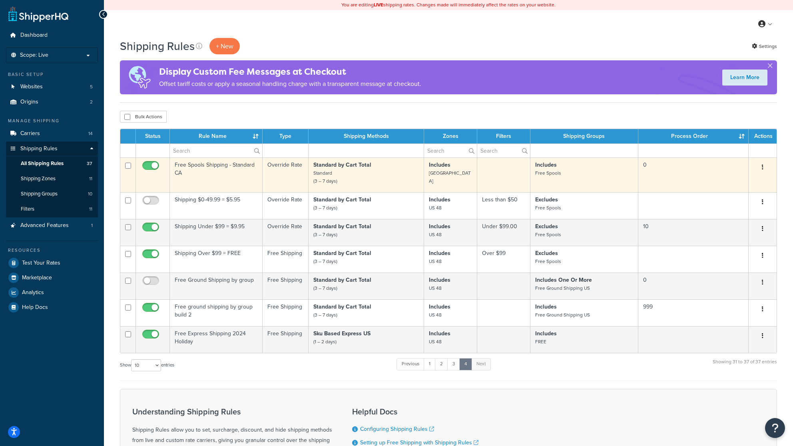
click at [198, 171] on td "Free Spools Shipping - Standard CA" at bounding box center [216, 175] width 93 height 35
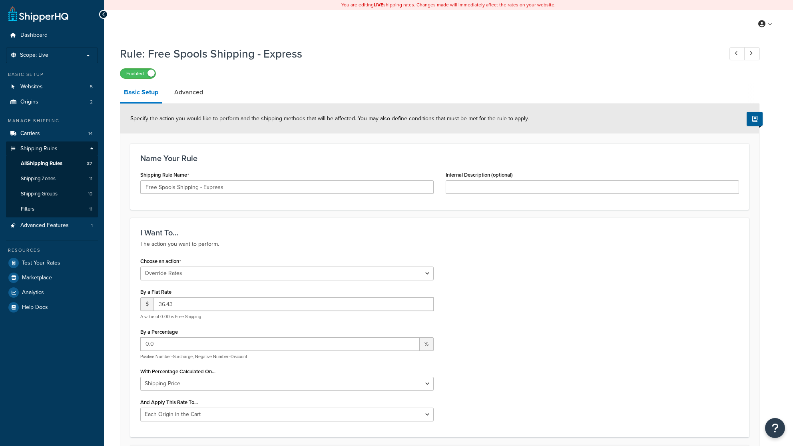
select select "OVERRIDE"
select select "LOCATION"
select select "OVERRIDE"
select select "LOCATION"
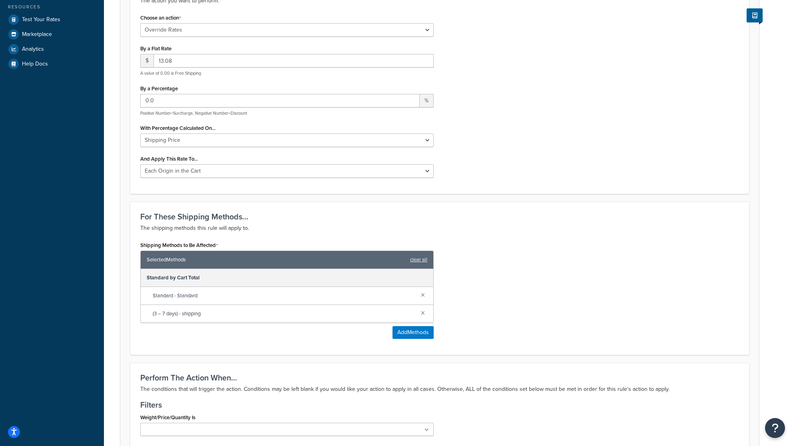
scroll to position [247, 0]
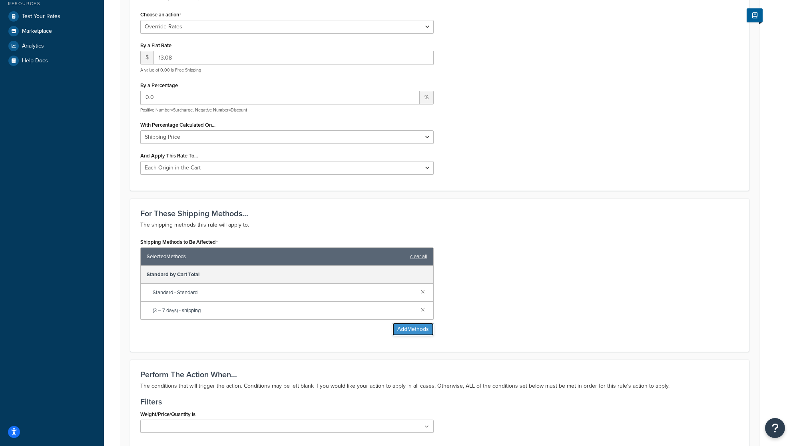
click at [413, 332] on button "Add Methods" at bounding box center [413, 329] width 41 height 13
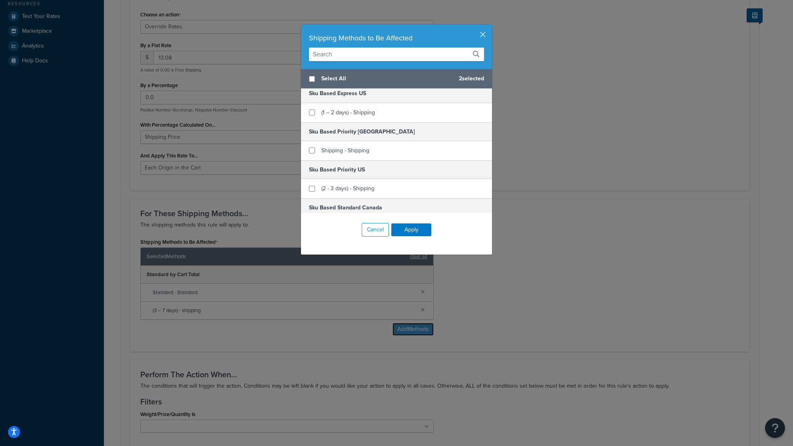
scroll to position [120, 0]
click at [374, 233] on button "Cancel" at bounding box center [375, 230] width 27 height 14
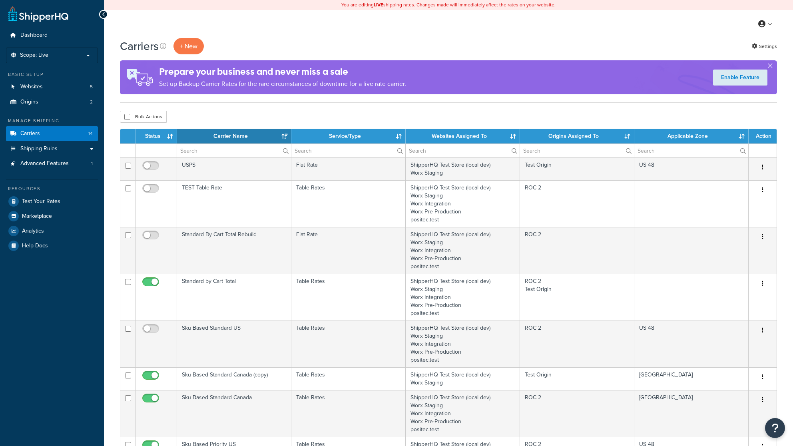
select select "15"
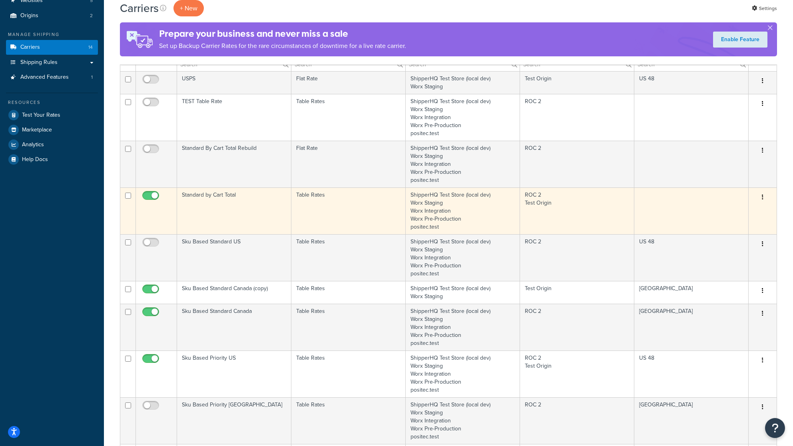
scroll to position [85, 0]
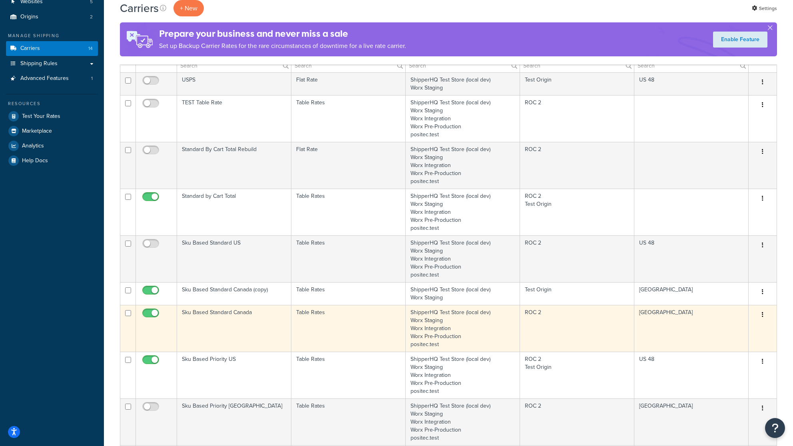
click at [236, 325] on td "Sku Based Standard Canada" at bounding box center [234, 328] width 114 height 47
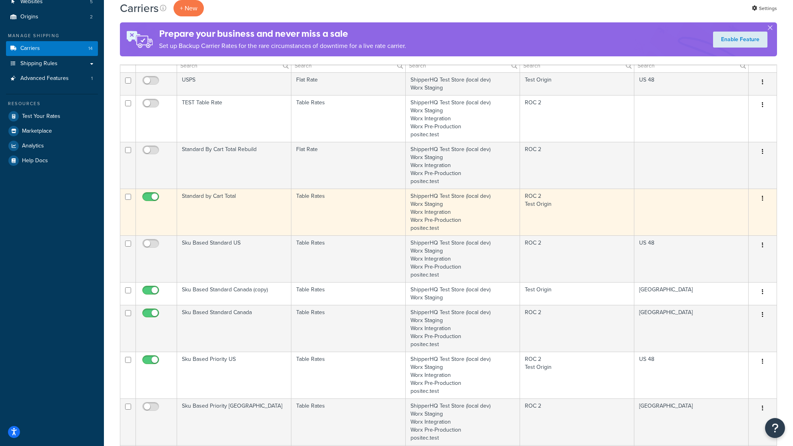
scroll to position [84, 0]
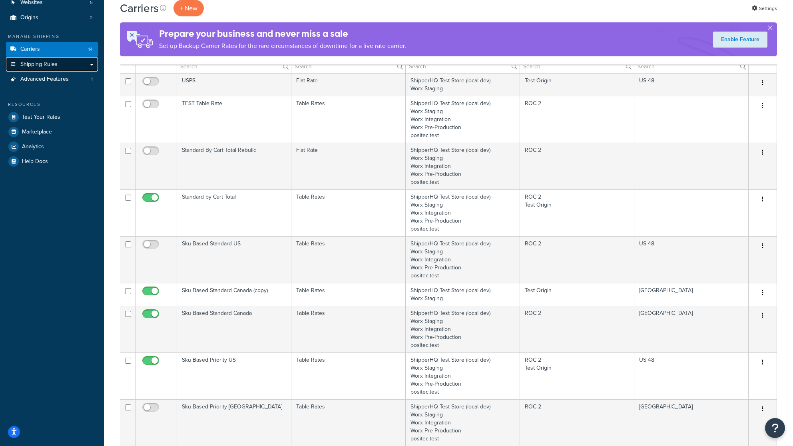
click at [27, 61] on span "Shipping Rules" at bounding box center [38, 64] width 37 height 7
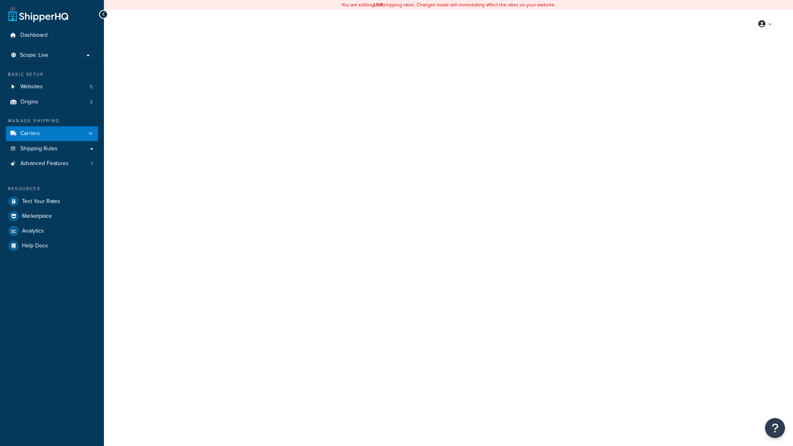
select select "25"
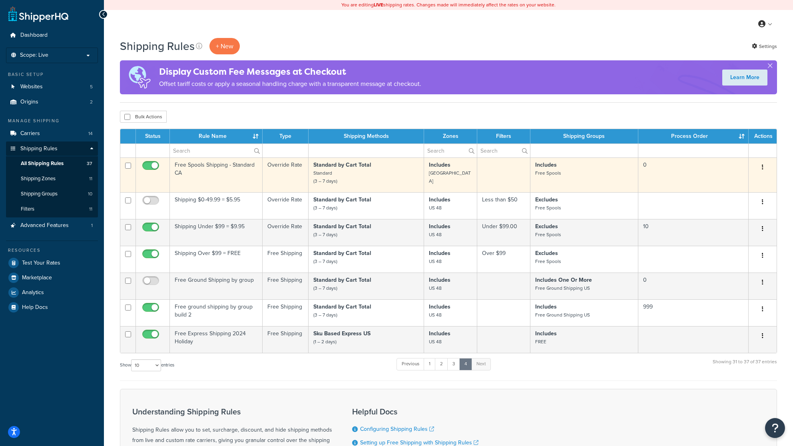
click at [207, 178] on td "Free Spools Shipping - Standard CA" at bounding box center [216, 175] width 93 height 35
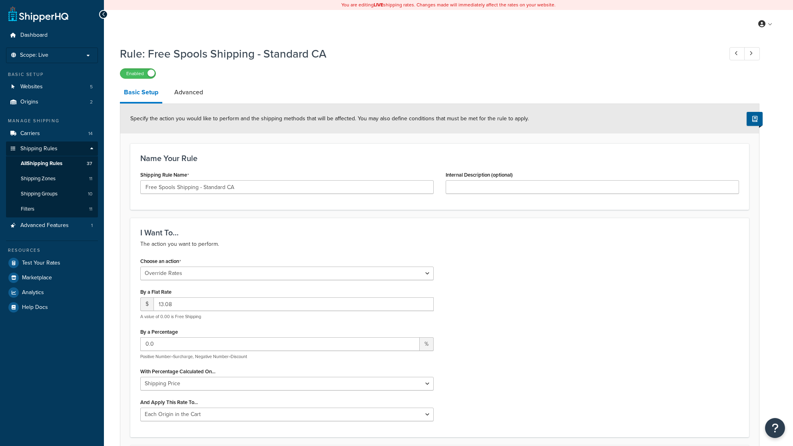
select select "OVERRIDE"
select select "LOCATION"
click at [186, 92] on link "Advanced" at bounding box center [188, 92] width 37 height 19
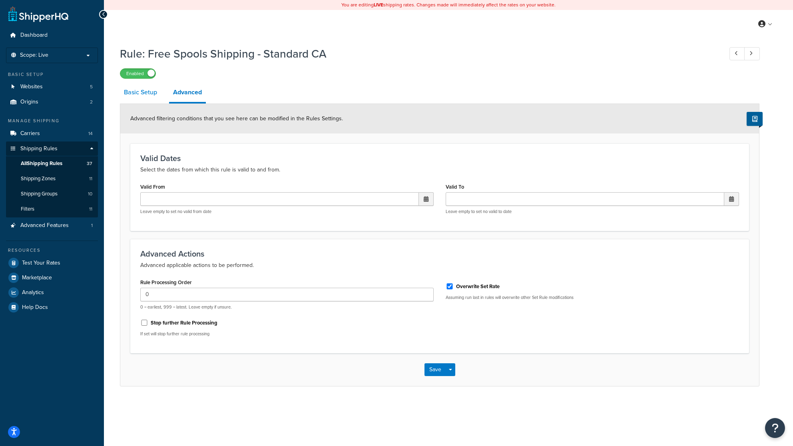
click at [142, 90] on link "Basic Setup" at bounding box center [140, 92] width 41 height 19
select select "OVERRIDE"
select select "LOCATION"
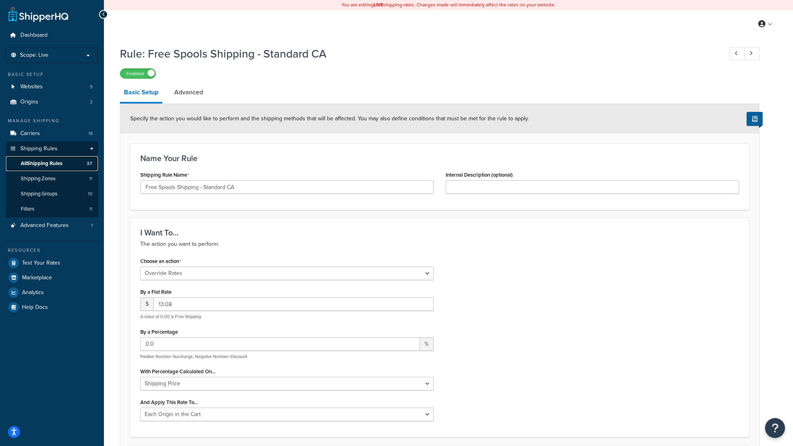
click at [44, 165] on span "All Shipping Rules" at bounding box center [42, 163] width 42 height 7
click at [26, 131] on span "Carriers" at bounding box center [30, 133] width 20 height 7
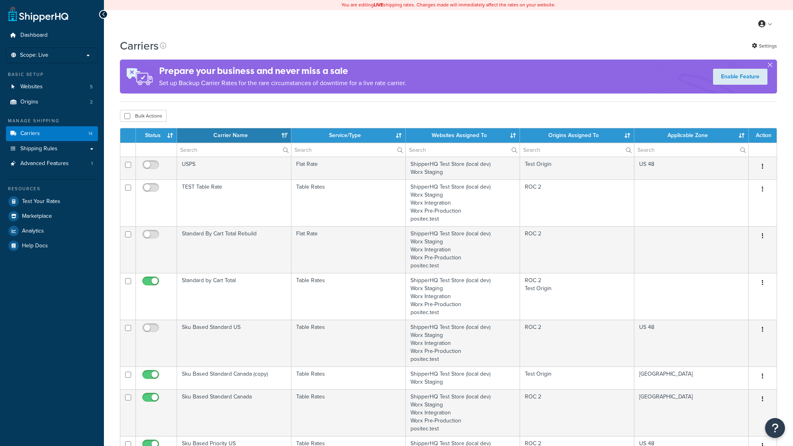
select select "15"
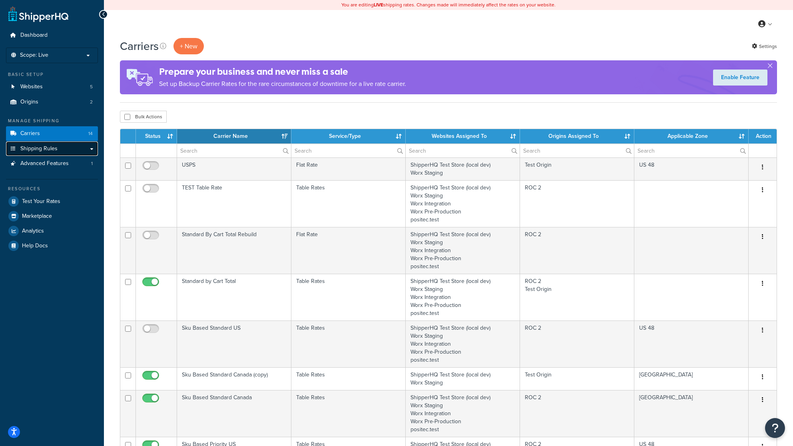
click at [40, 151] on span "Shipping Rules" at bounding box center [38, 149] width 37 height 7
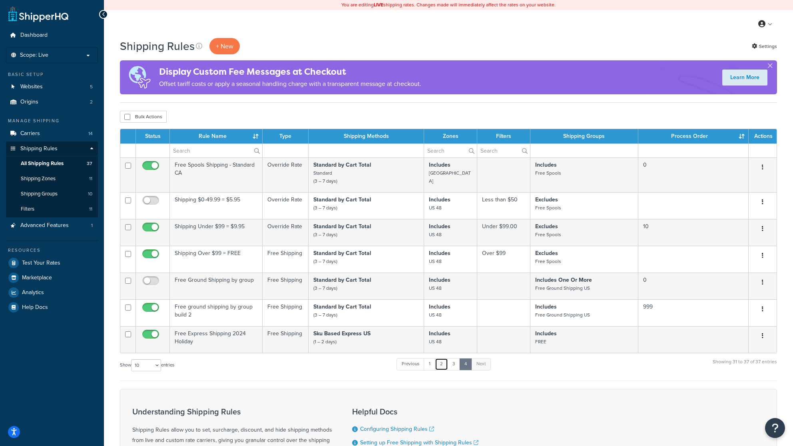
click at [444, 366] on link "2" at bounding box center [441, 364] width 13 height 12
